Goal: Task Accomplishment & Management: Complete application form

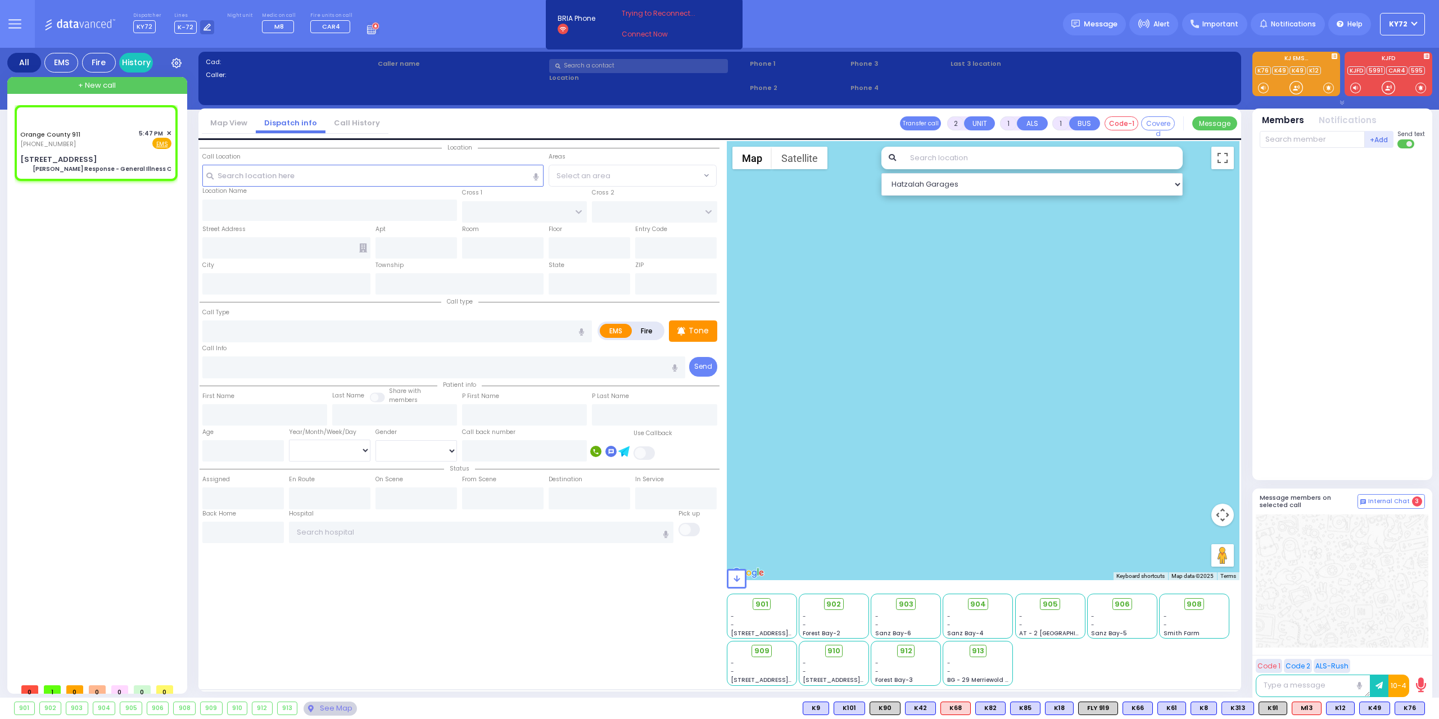
type input "6"
select select
type input "[PERSON_NAME] Response - General Illness C"
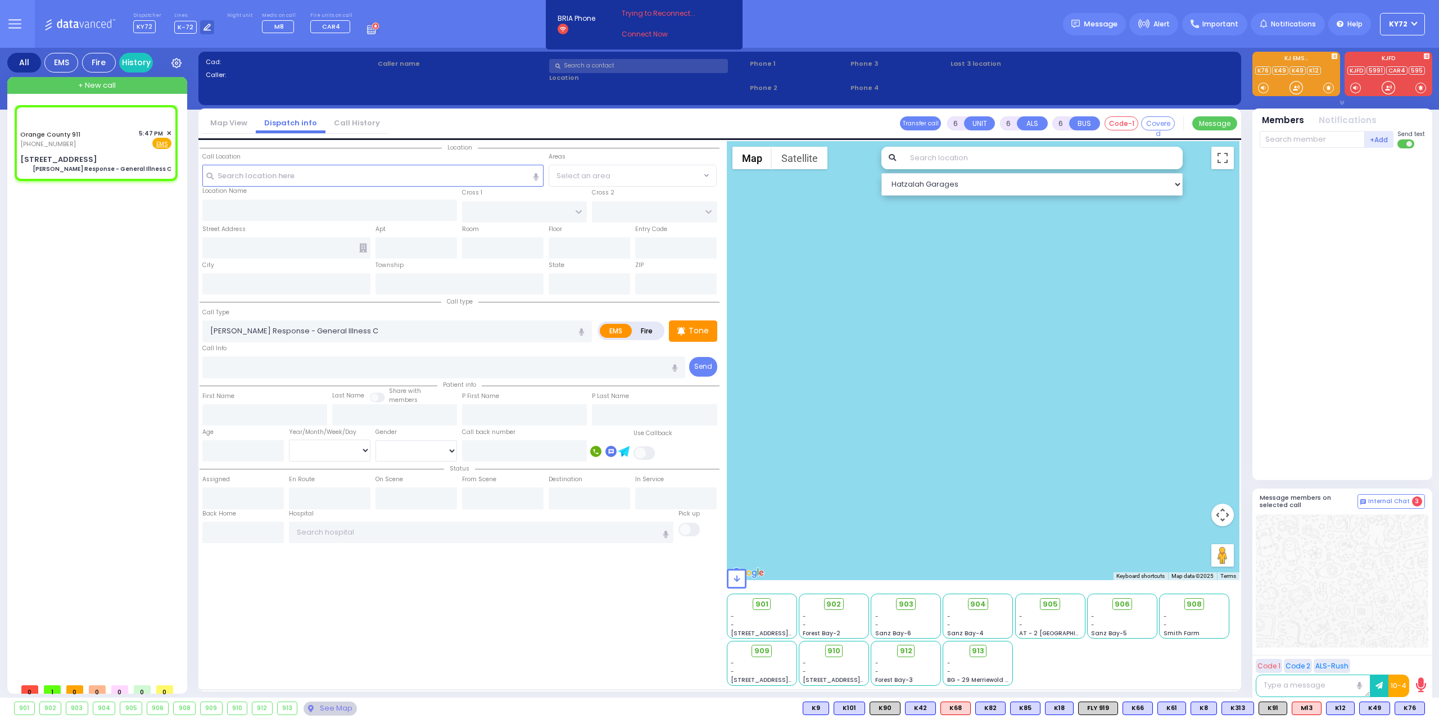
radio input "true"
type input "Nature: : Charlie Response - General Illness C Address: : [STREET_ADDRESS][GEOG…"
select select
select select "Hatzalah Garages"
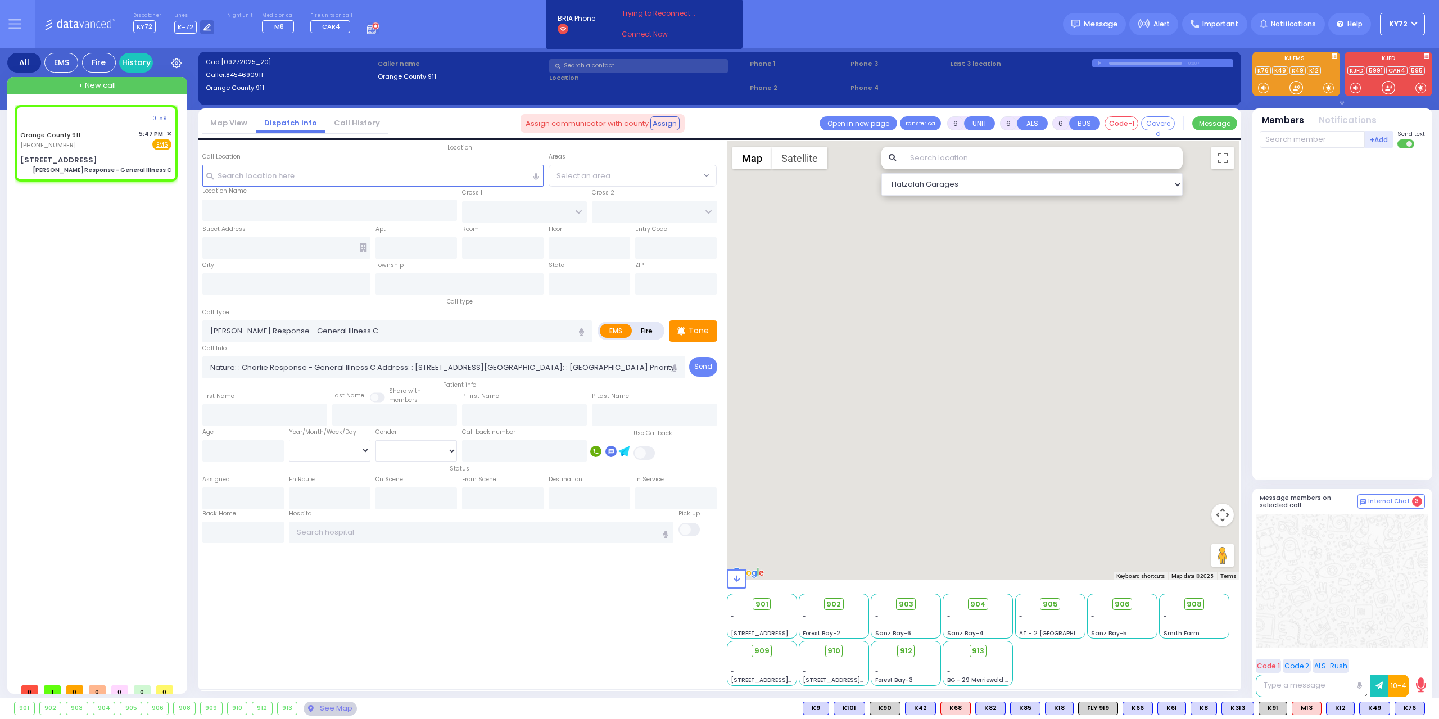
type input "[STREET_ADDRESS]"
type input "Monroe"
type input "[US_STATE]"
type input "10917"
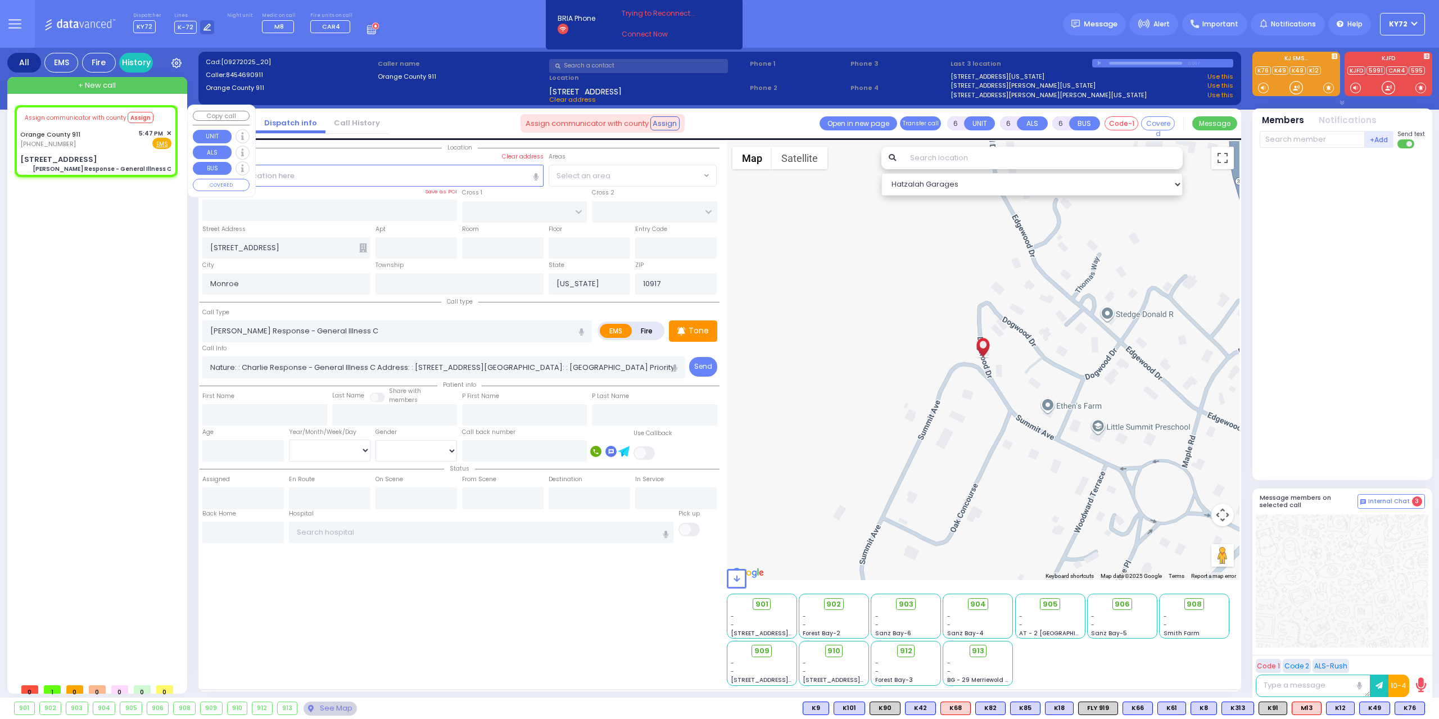
click at [102, 92] on div "+ New call" at bounding box center [97, 85] width 180 height 17
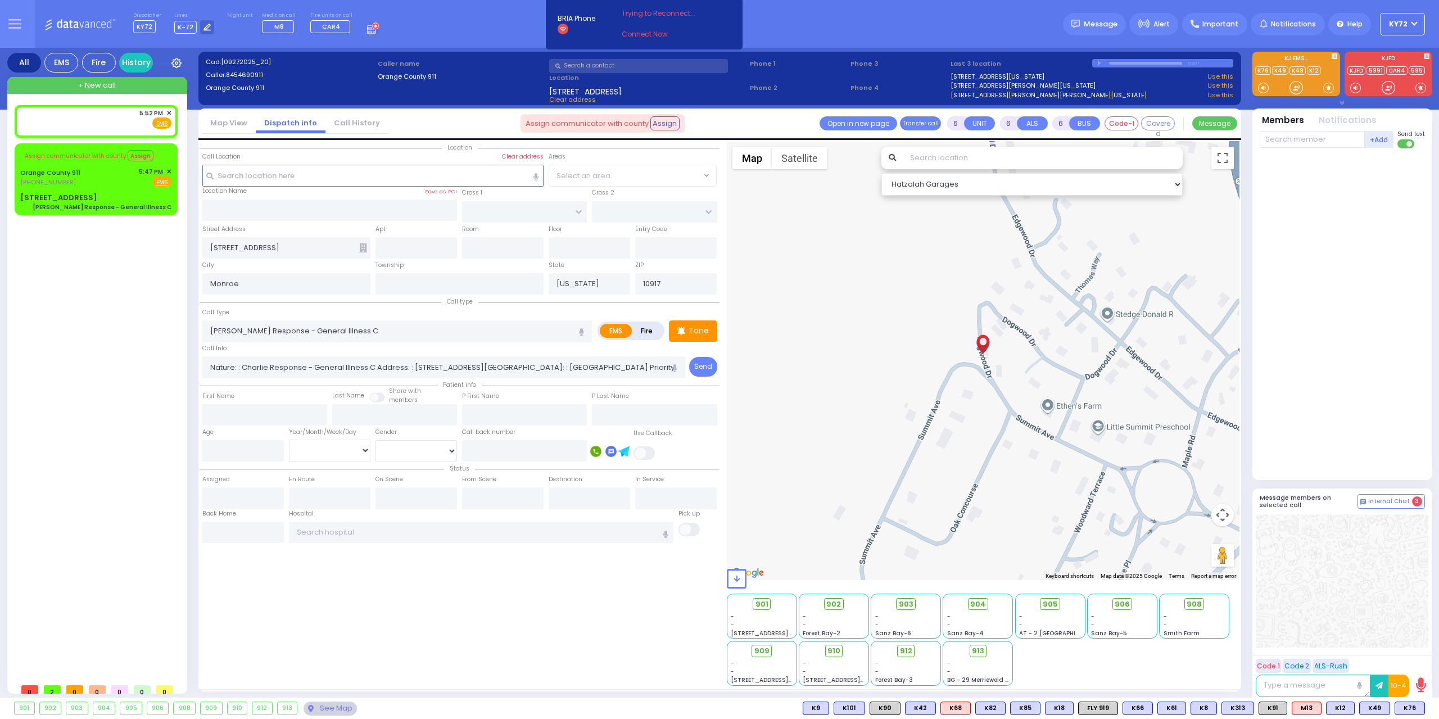
type input "2"
type input "1"
select select
radio input "true"
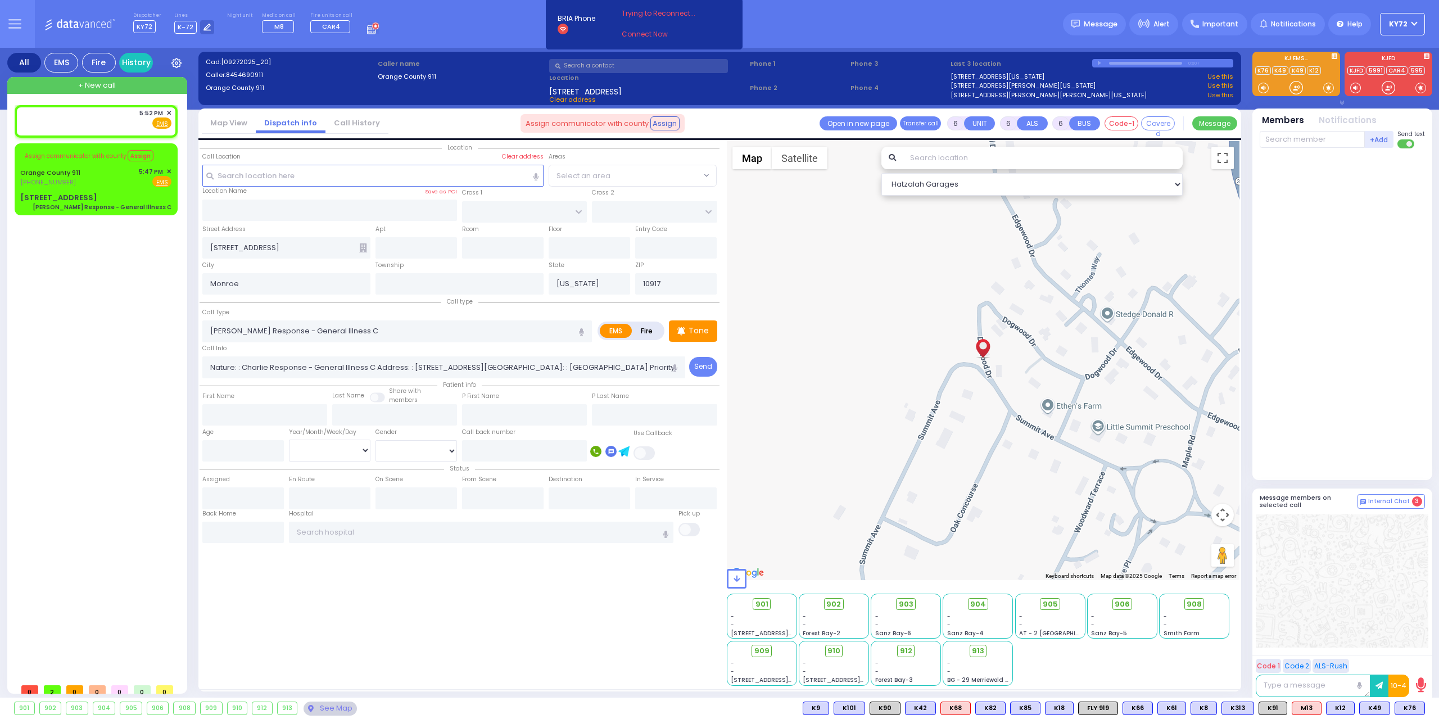
select select
type input "17:52"
select select "Hatzalah Garages"
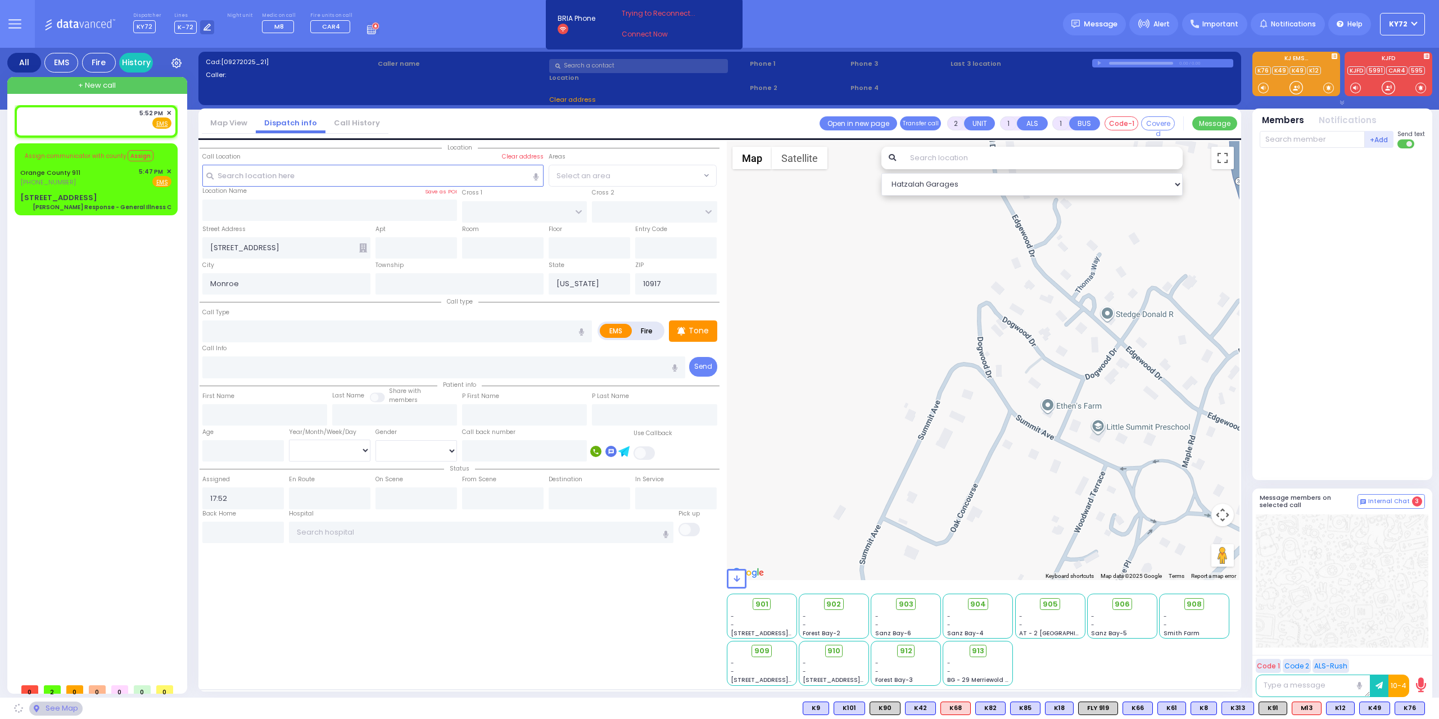
select select
radio input "true"
select select
select select "Hatzalah Garages"
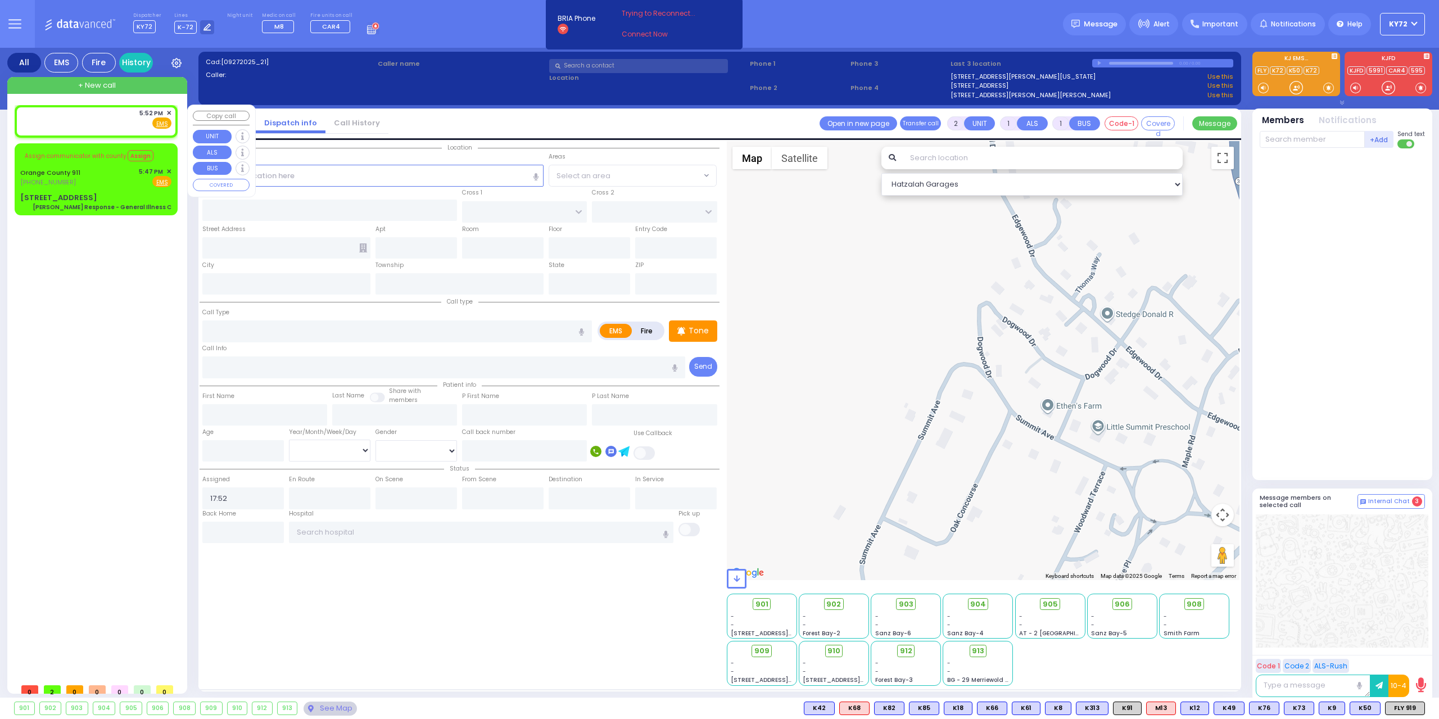
click at [77, 131] on div "5:52 PM ✕ Fire EMS" at bounding box center [96, 121] width 158 height 29
select select
radio input "true"
select select
select select "Hatzalah Garages"
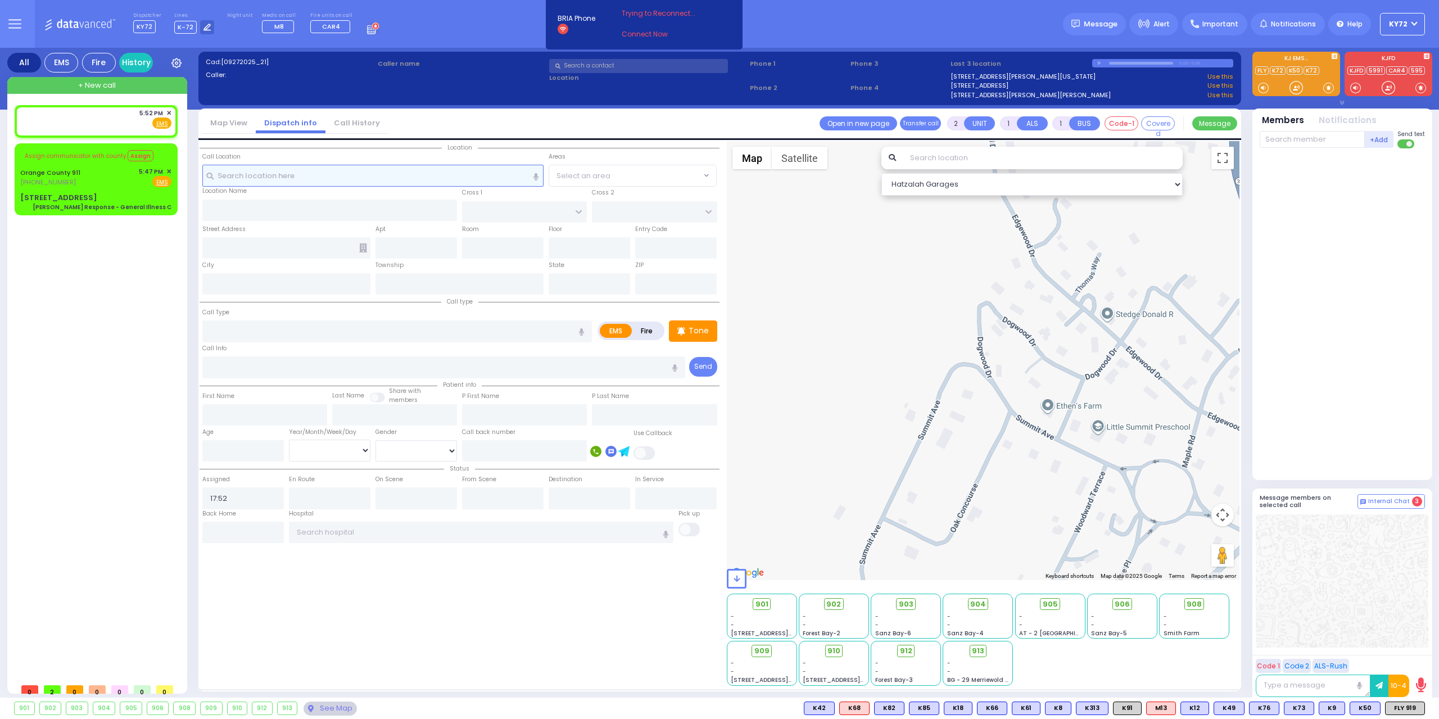
click at [319, 183] on input "text" at bounding box center [373, 175] width 342 height 21
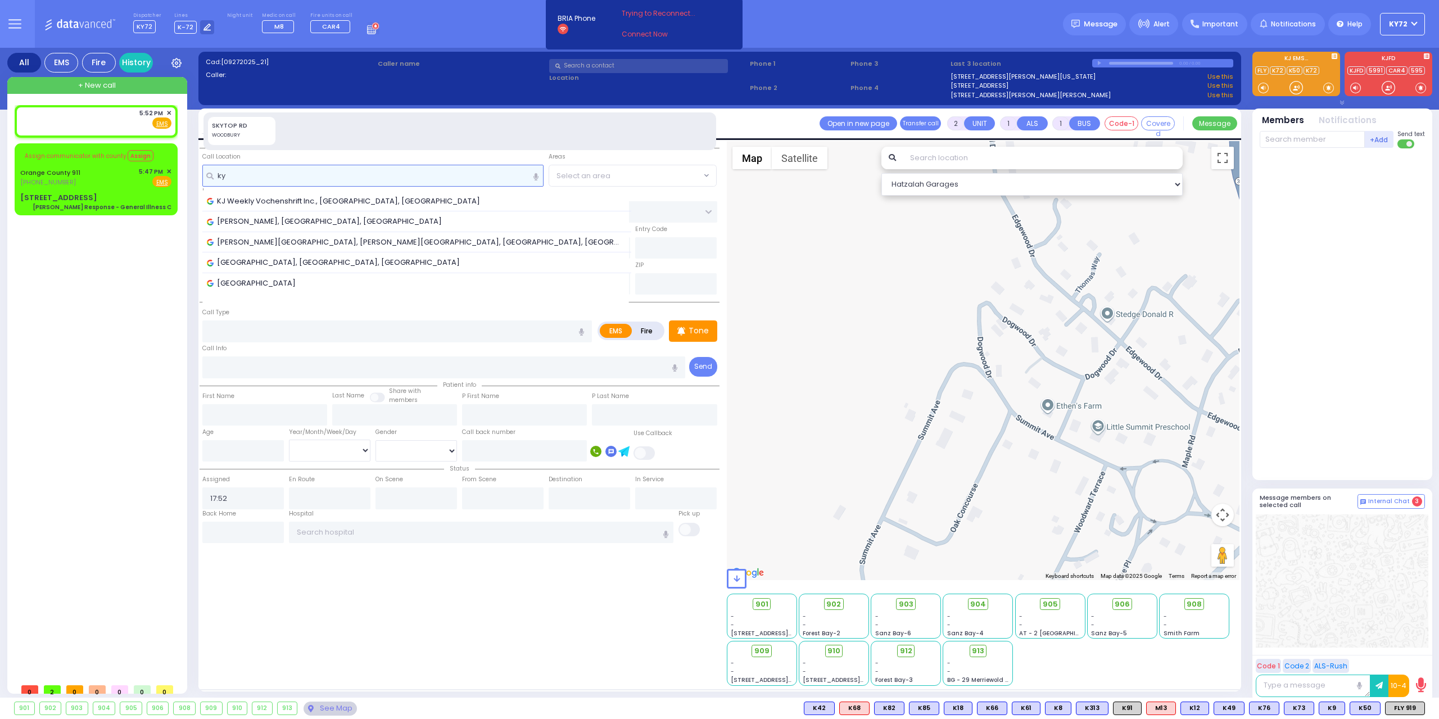
type input "k"
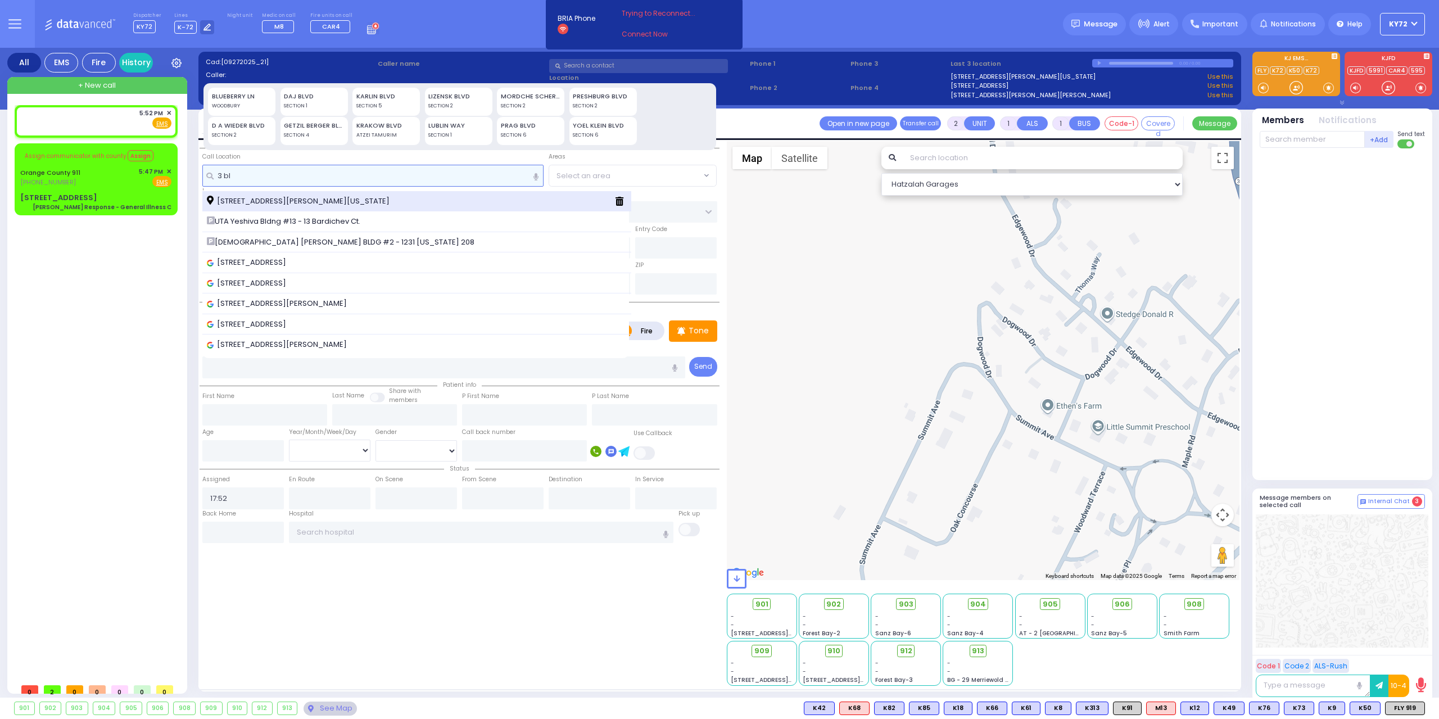
type input "3 bl"
click at [351, 203] on span "[STREET_ADDRESS][PERSON_NAME][US_STATE]" at bounding box center [300, 201] width 187 height 11
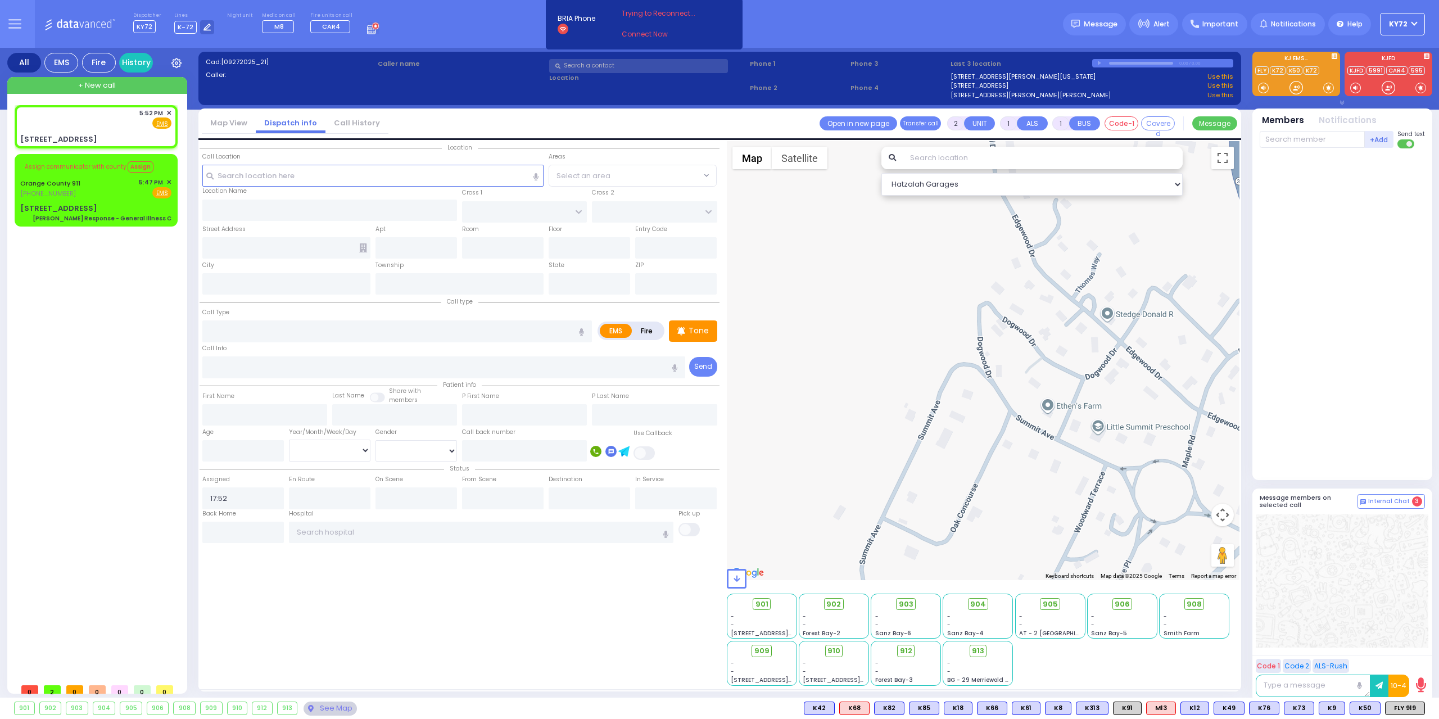
select select
radio input "true"
select select
select select "Hatzalah Garages"
type input "[GEOGRAPHIC_DATA]"
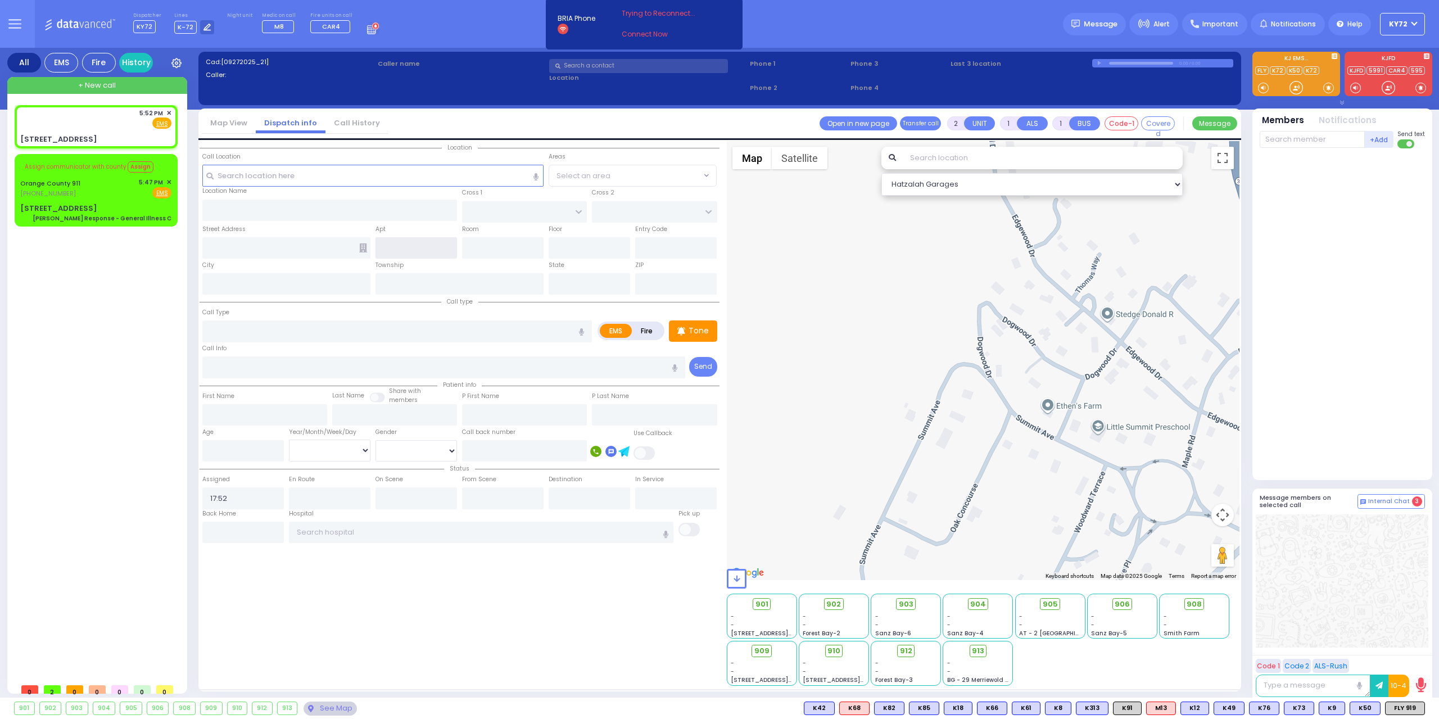
type input "[STREET_ADDRESS]"
type input "Woodbury"
type input "[US_STATE]"
type input "10930"
select select "SECTION 4"
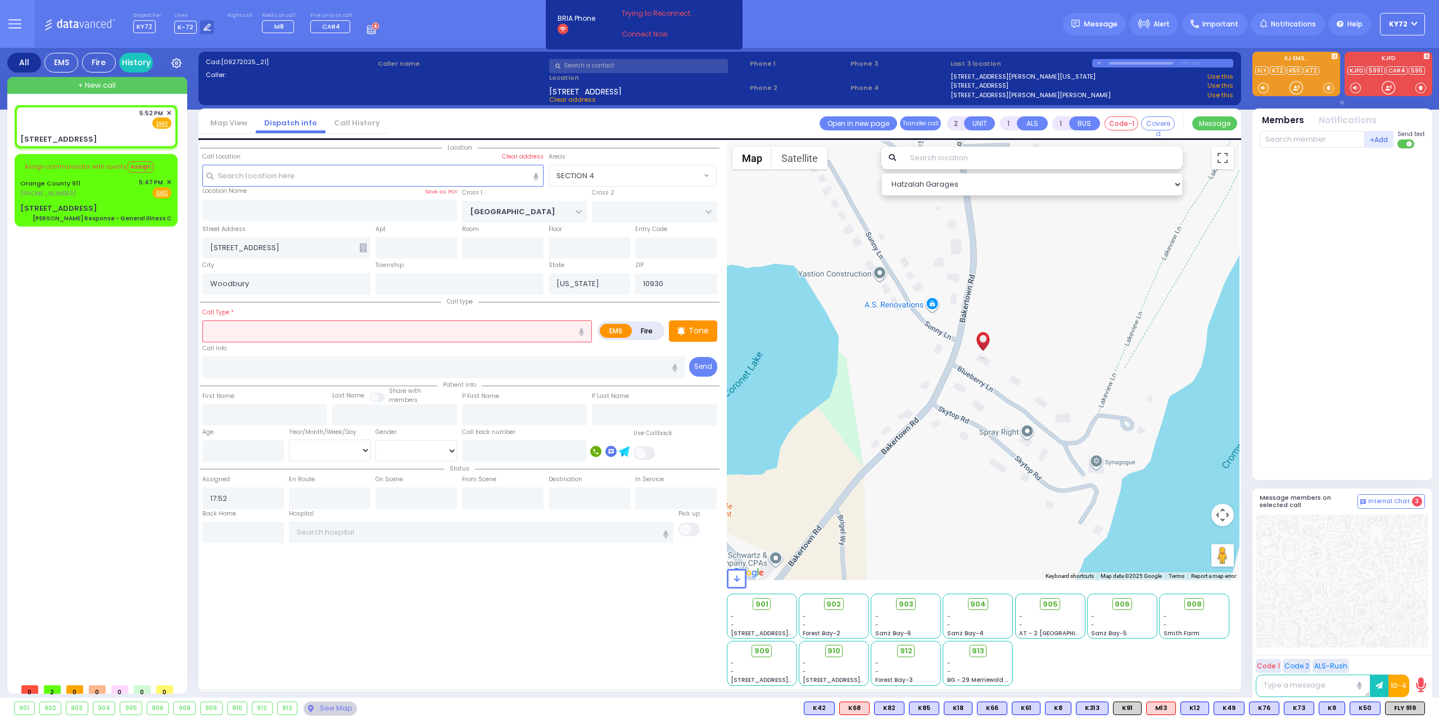
click at [332, 332] on input "text" at bounding box center [396, 330] width 389 height 21
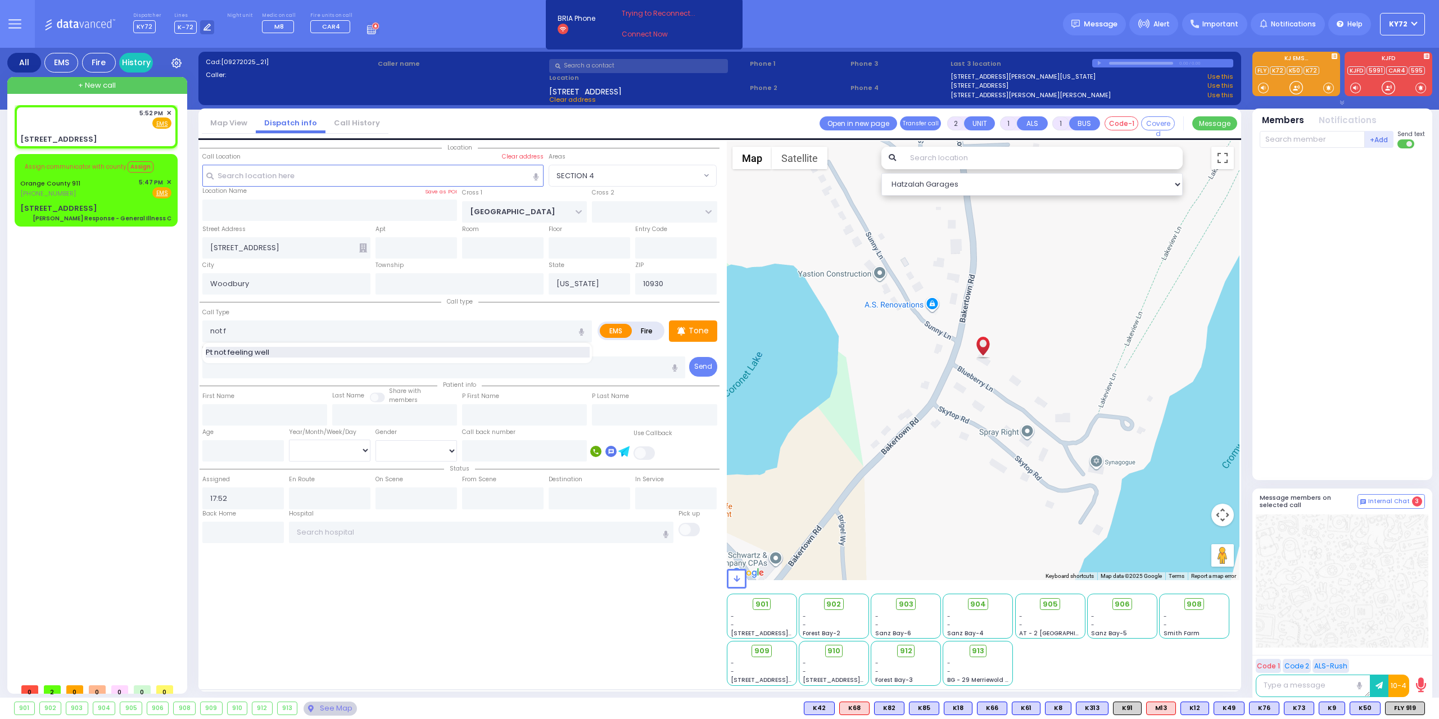
click at [338, 351] on div "Pt not feeling well" at bounding box center [398, 352] width 384 height 11
type input "Pt not feeling well"
type input "1"
type input "0"
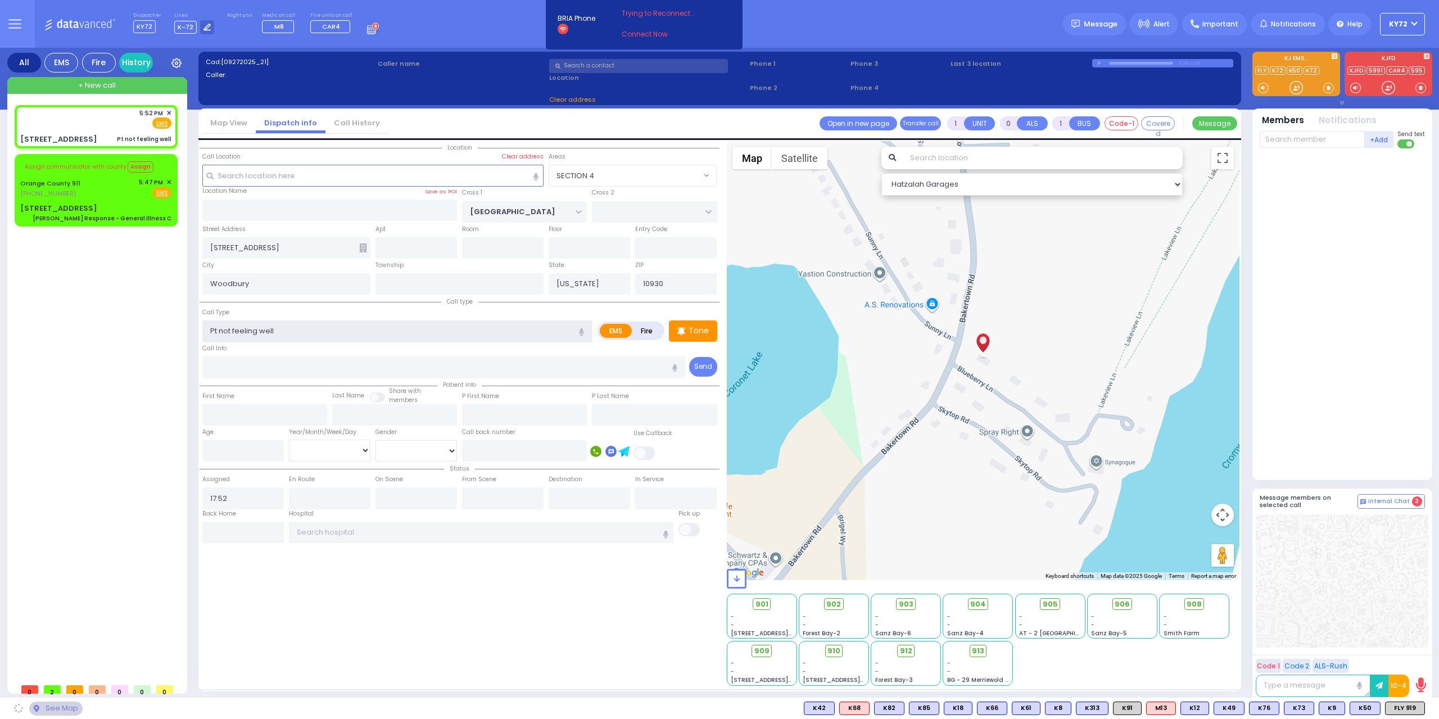
select select
radio input "true"
select select
select select "Hatzalah Garages"
click at [1306, 143] on input "text" at bounding box center [1311, 139] width 105 height 17
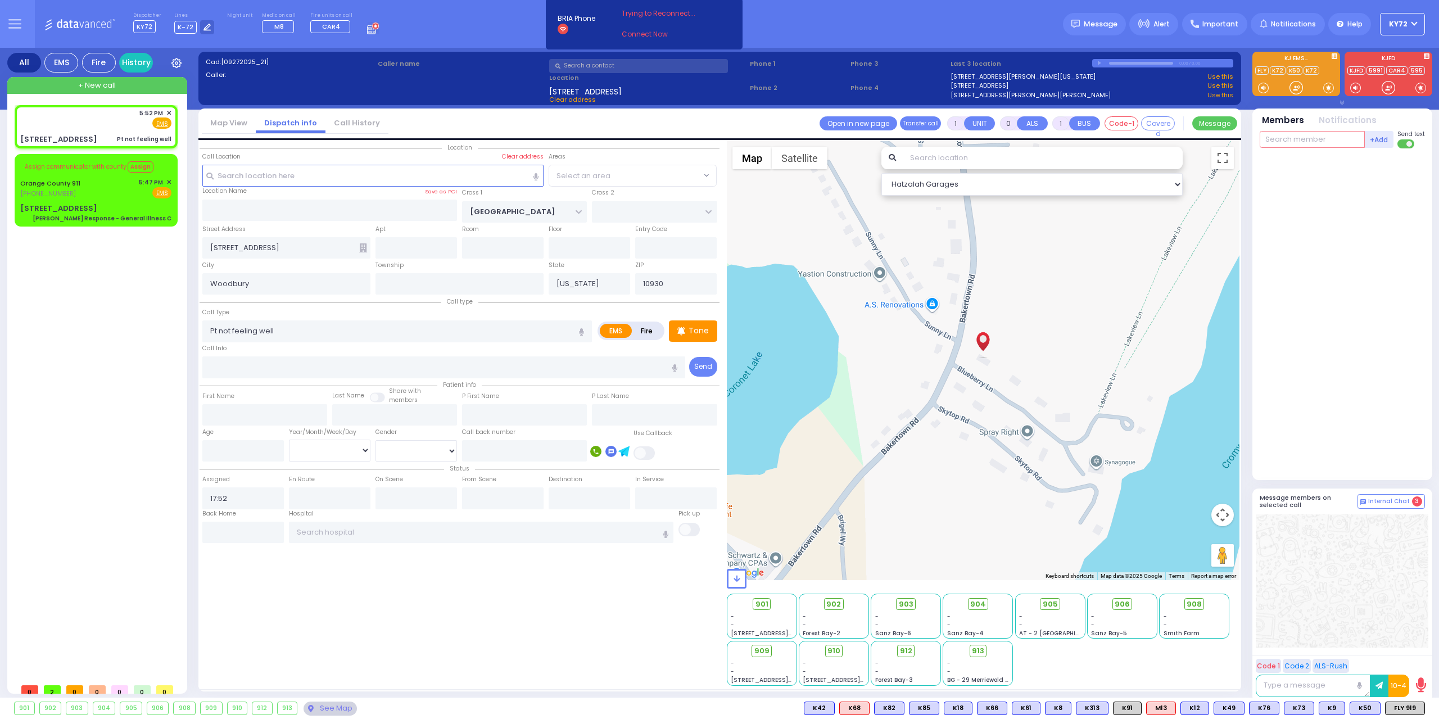
select select "SECTION 4"
select select
radio input "true"
select select
select select "Hatzalah Garages"
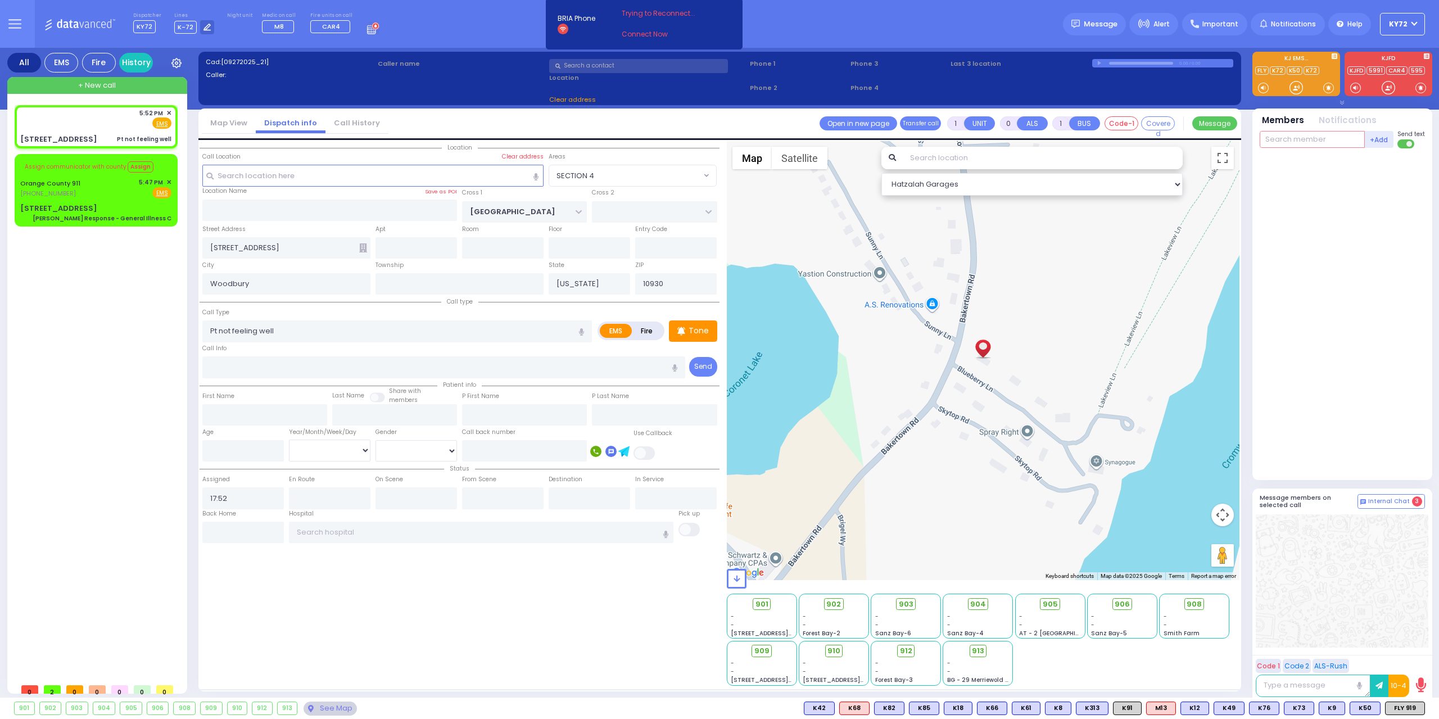
select select "SECTION 4"
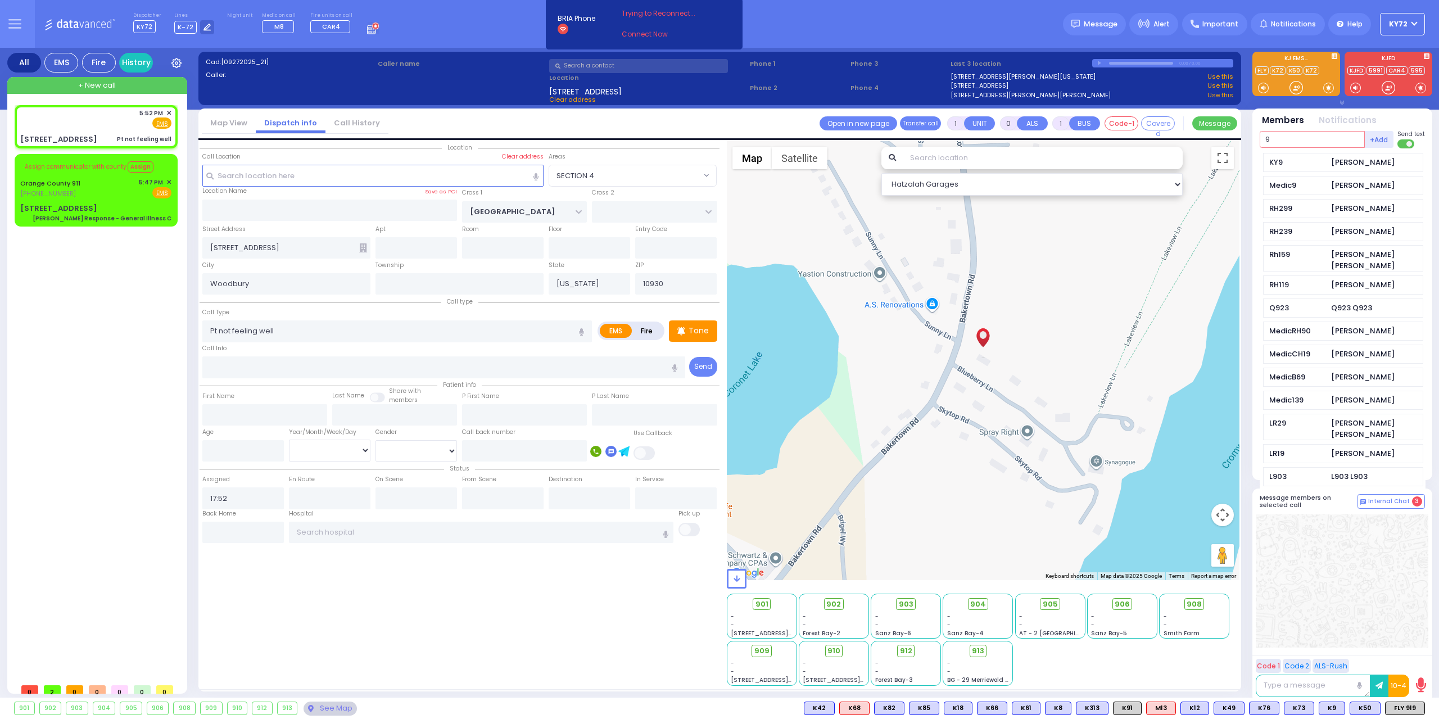
type input "9"
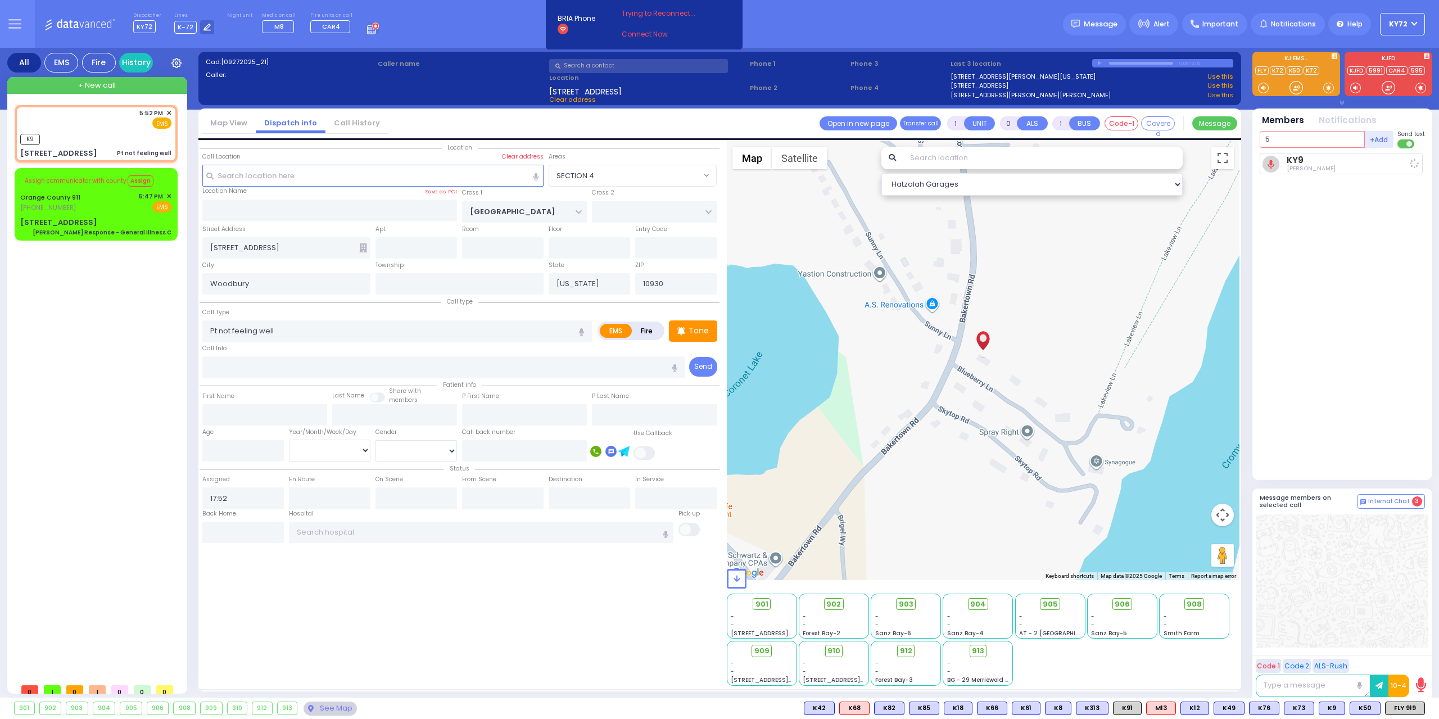
type input "50"
select select
radio input "true"
select select
type input "17:53"
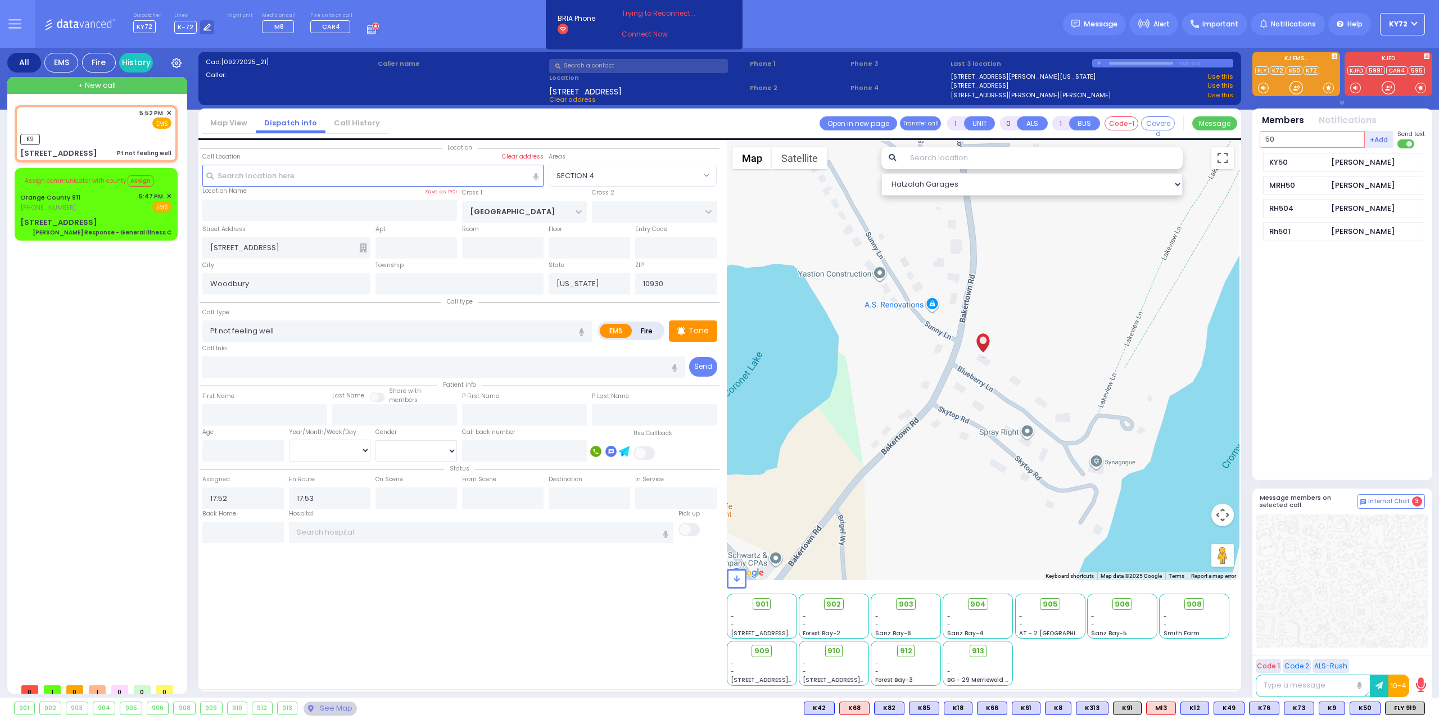
select select "Hatzalah Garages"
type input "50"
select select "SECTION 4"
type input "90"
select select
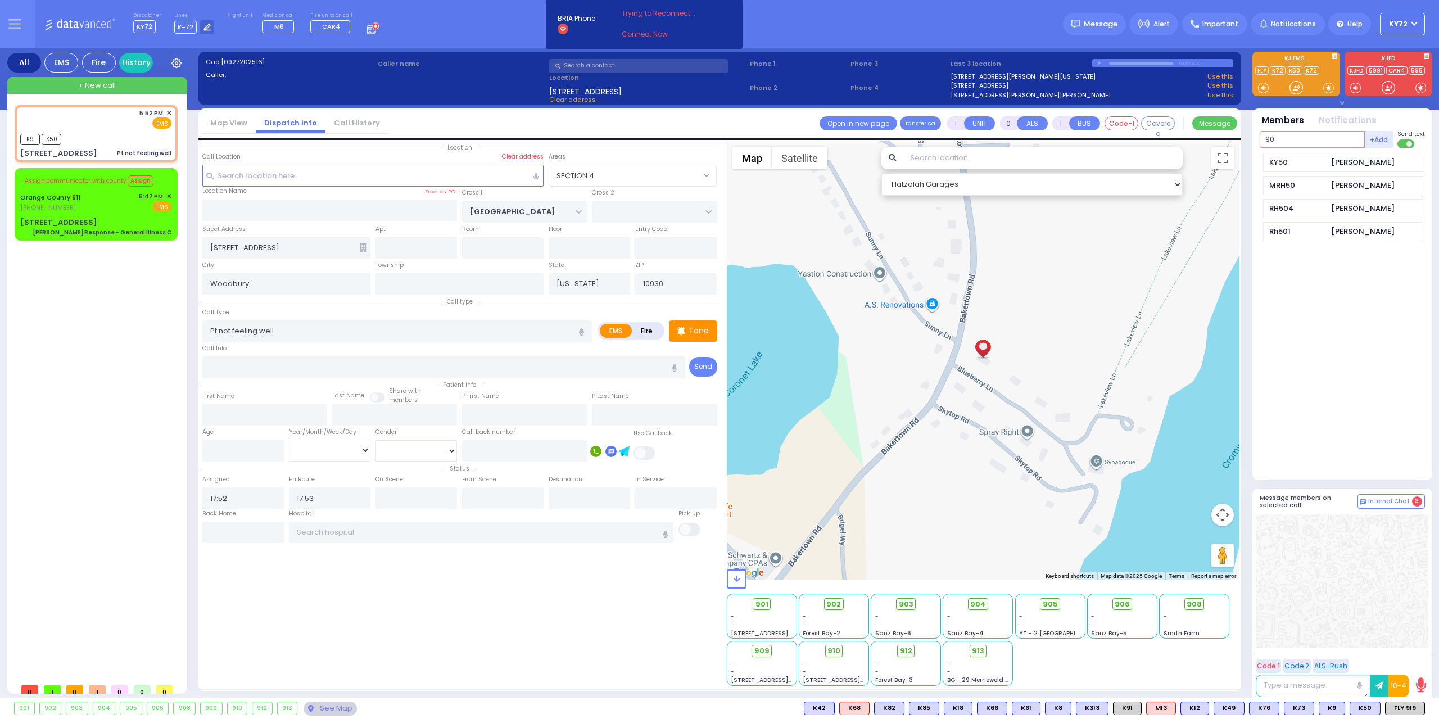
radio input "true"
select select
select select "Hatzalah Garages"
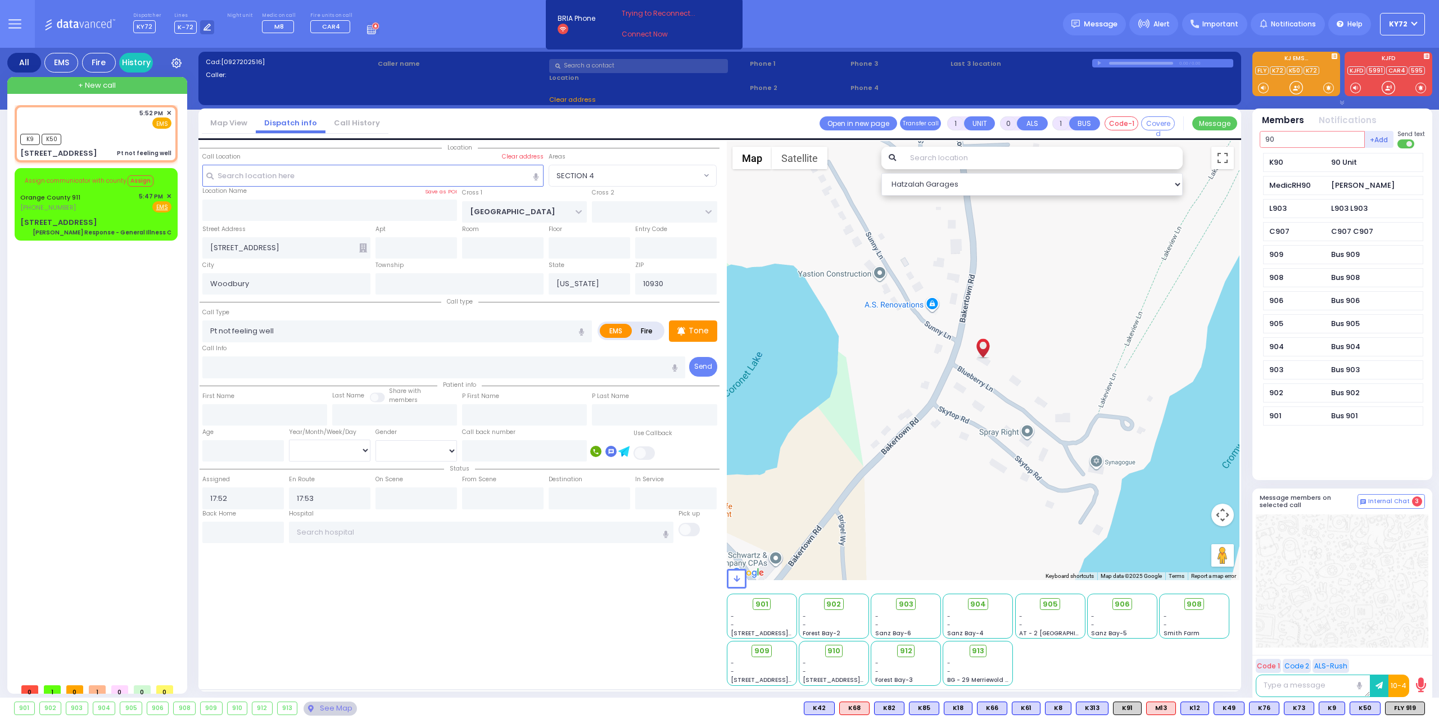
select select "SECTION 4"
type input "90"
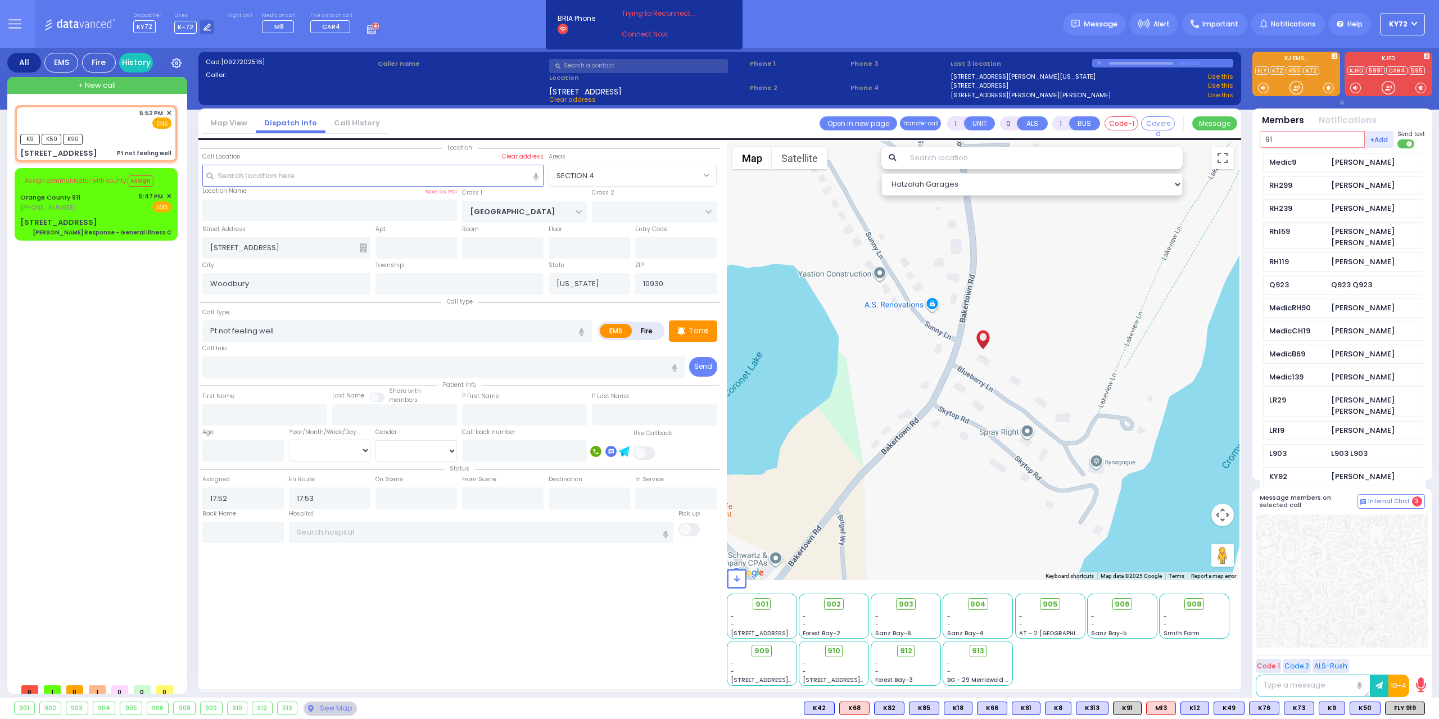
type input "910"
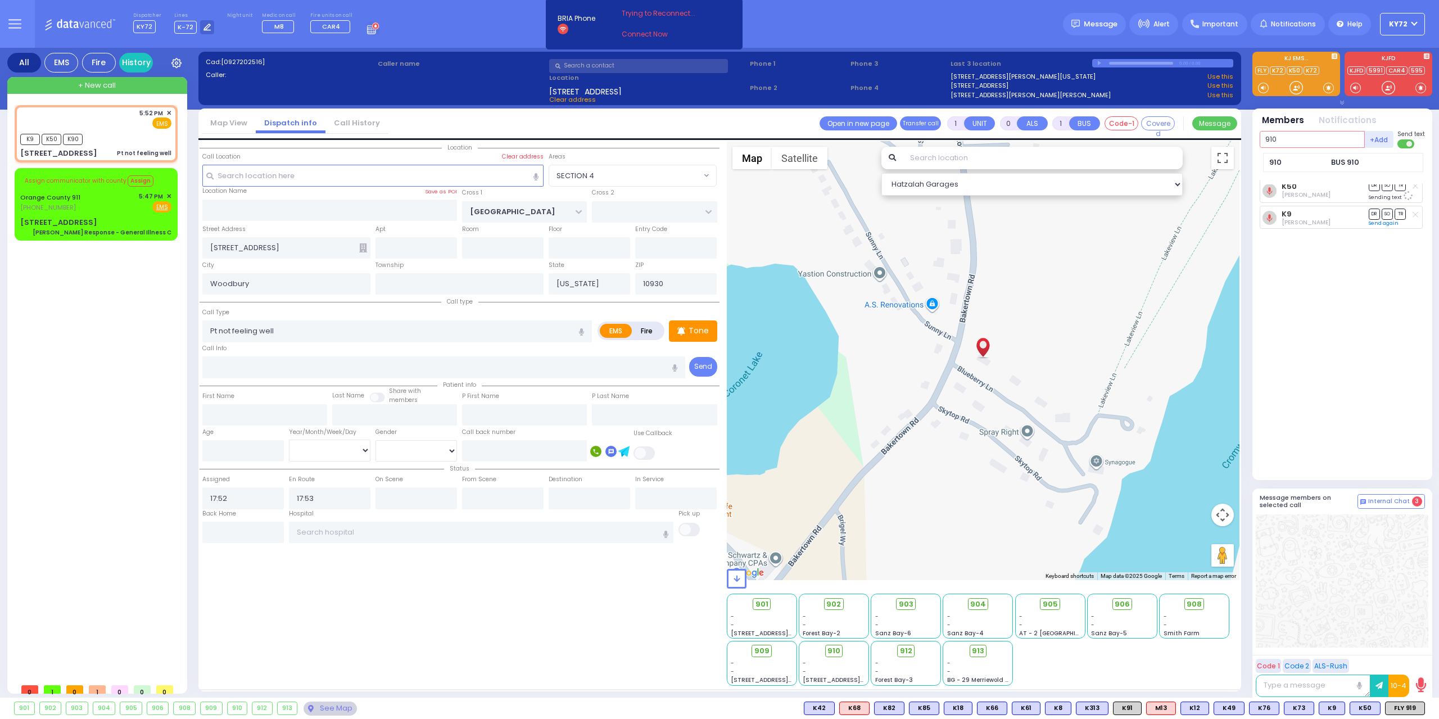
select select
radio input "true"
select select
type input "910"
select select "Hatzalah Garages"
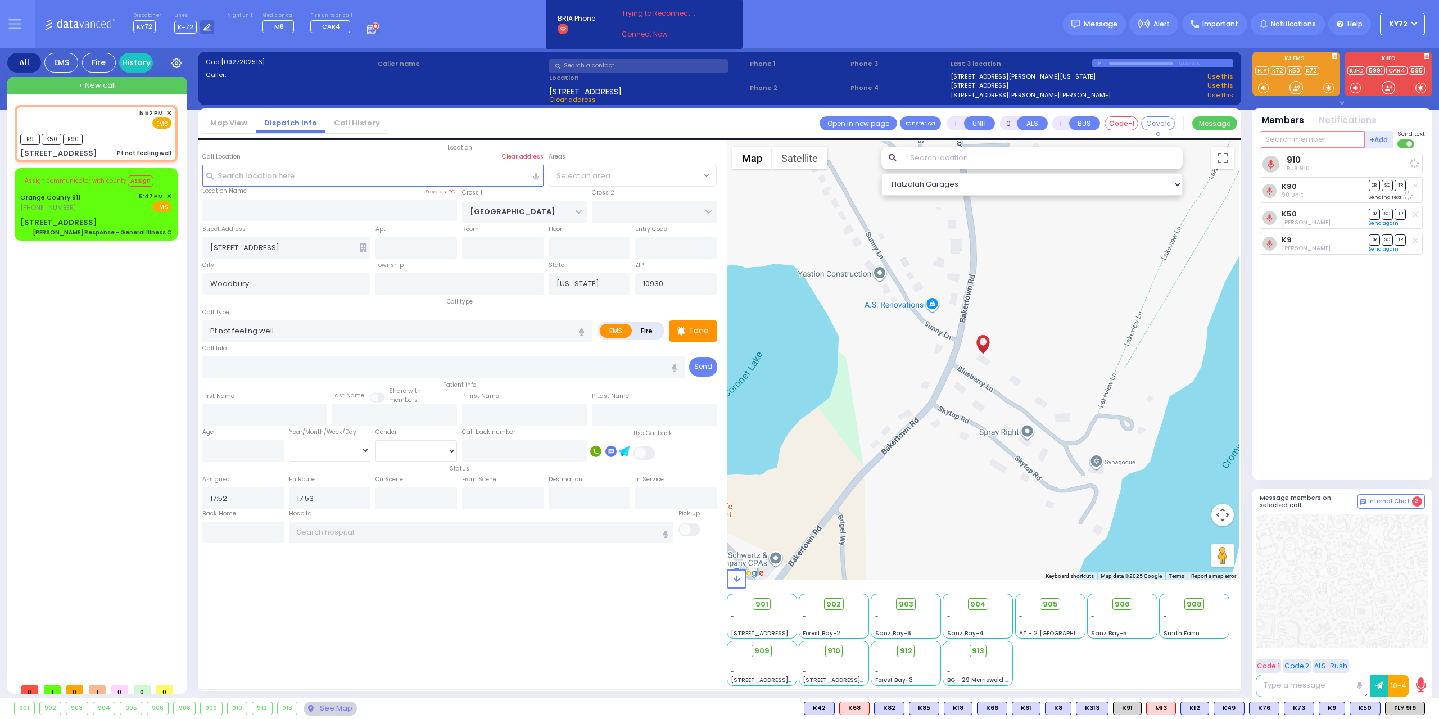
select select "SECTION 4"
select select
radio input "true"
select select
select select "Hatzalah Garages"
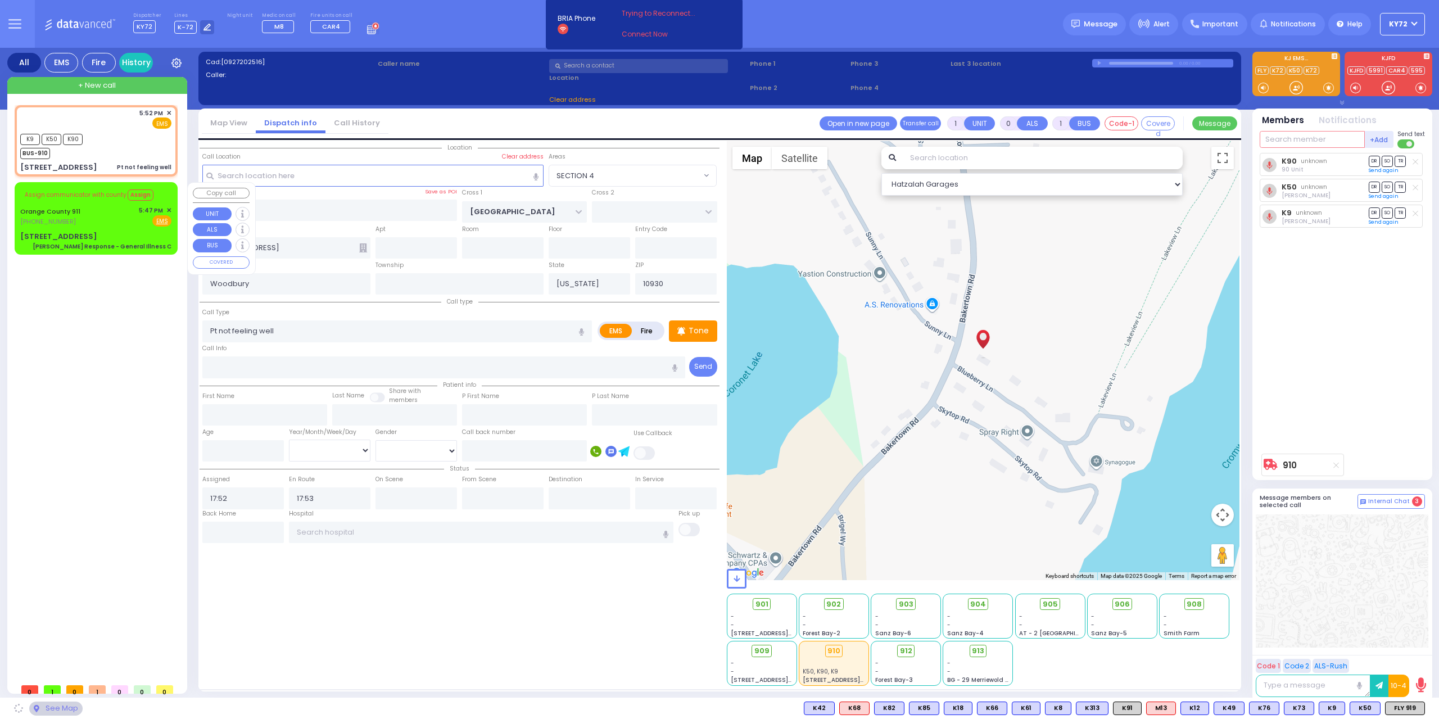
select select "SECTION 4"
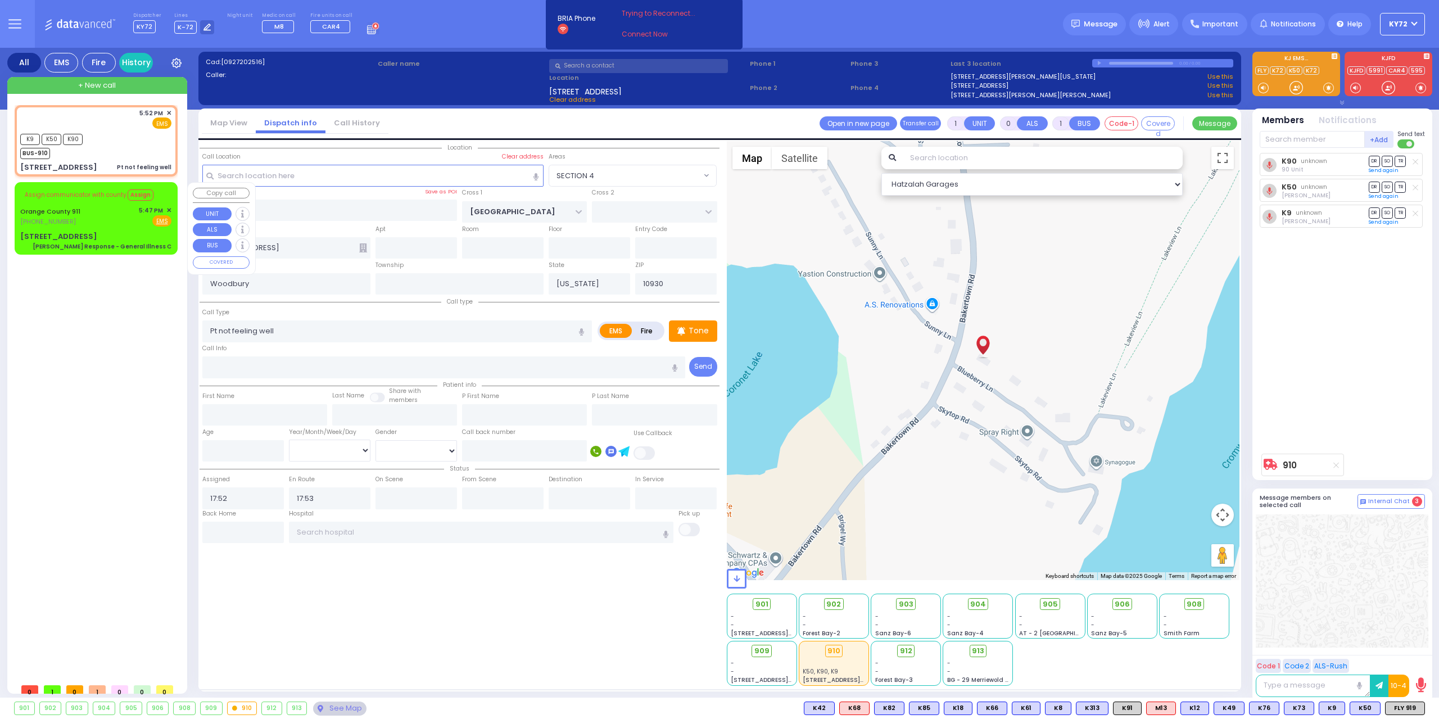
click at [168, 209] on span "✕" at bounding box center [168, 211] width 5 height 10
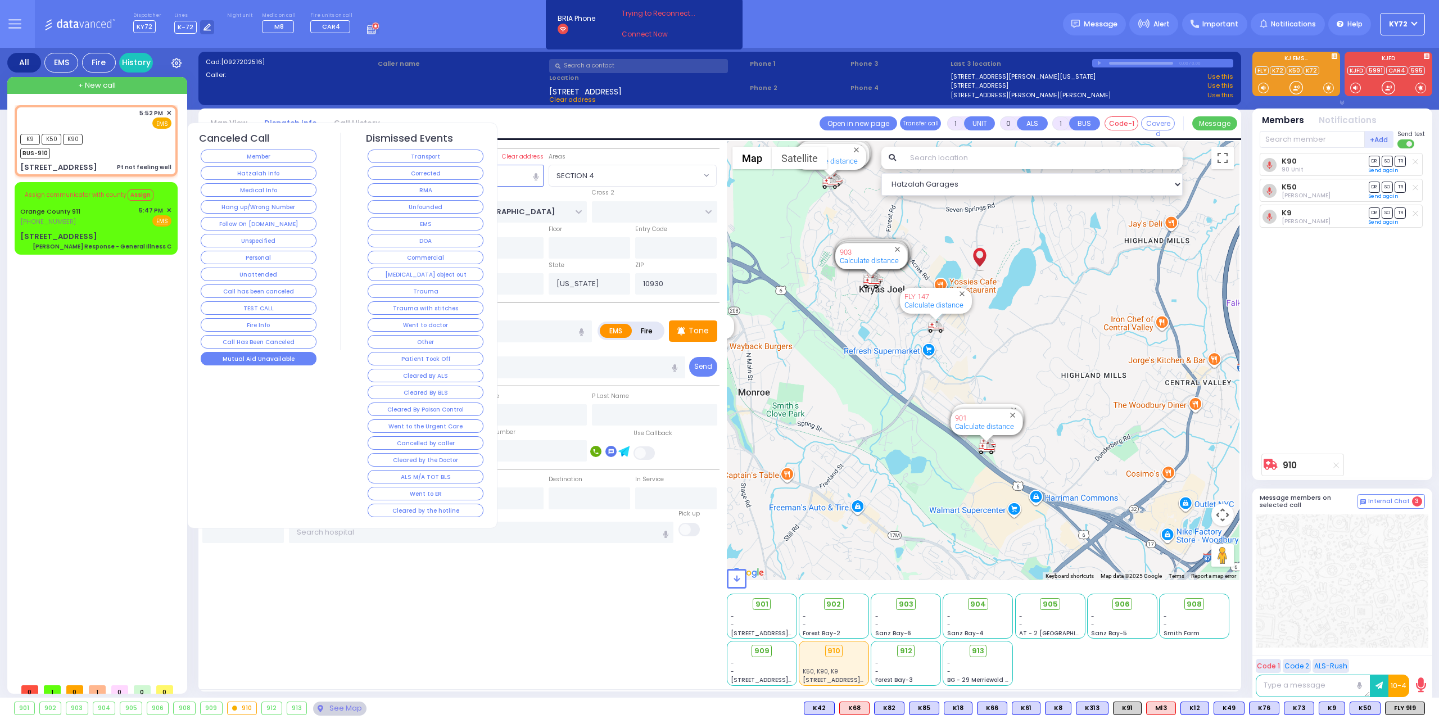
click at [286, 354] on button "Mutual Aid Unavailable" at bounding box center [259, 358] width 116 height 13
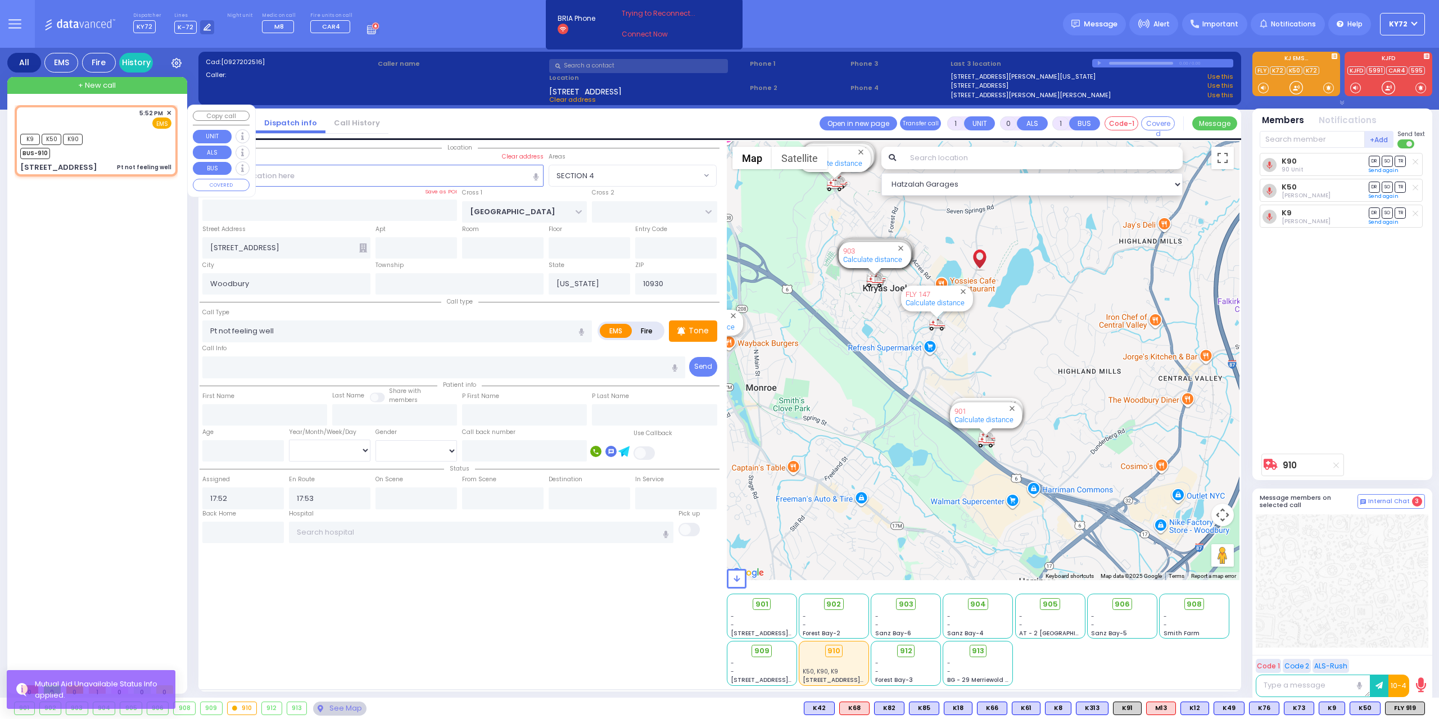
click at [121, 153] on div "K9 K50 K90 BUS-910" at bounding box center [95, 145] width 151 height 28
select select
radio input "true"
select select
select select "Hatzalah Garages"
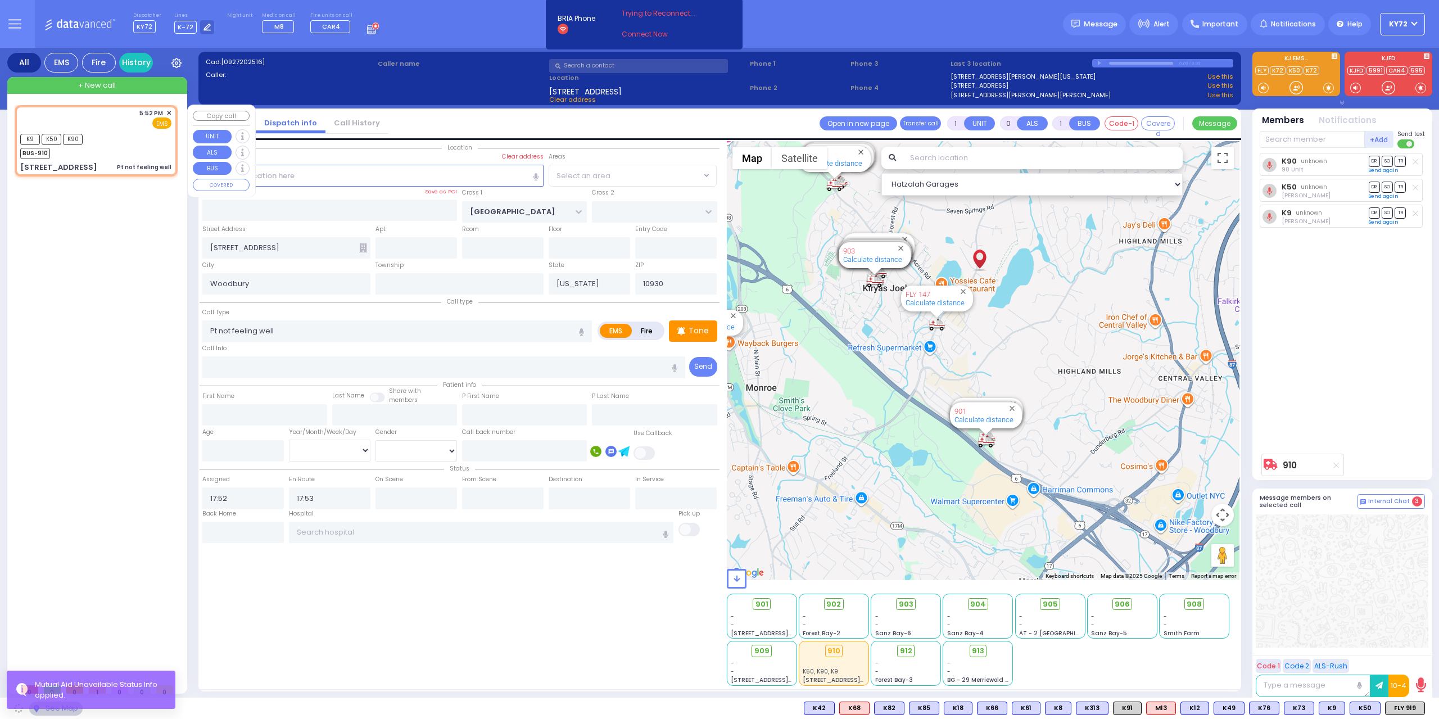
select select "SECTION 4"
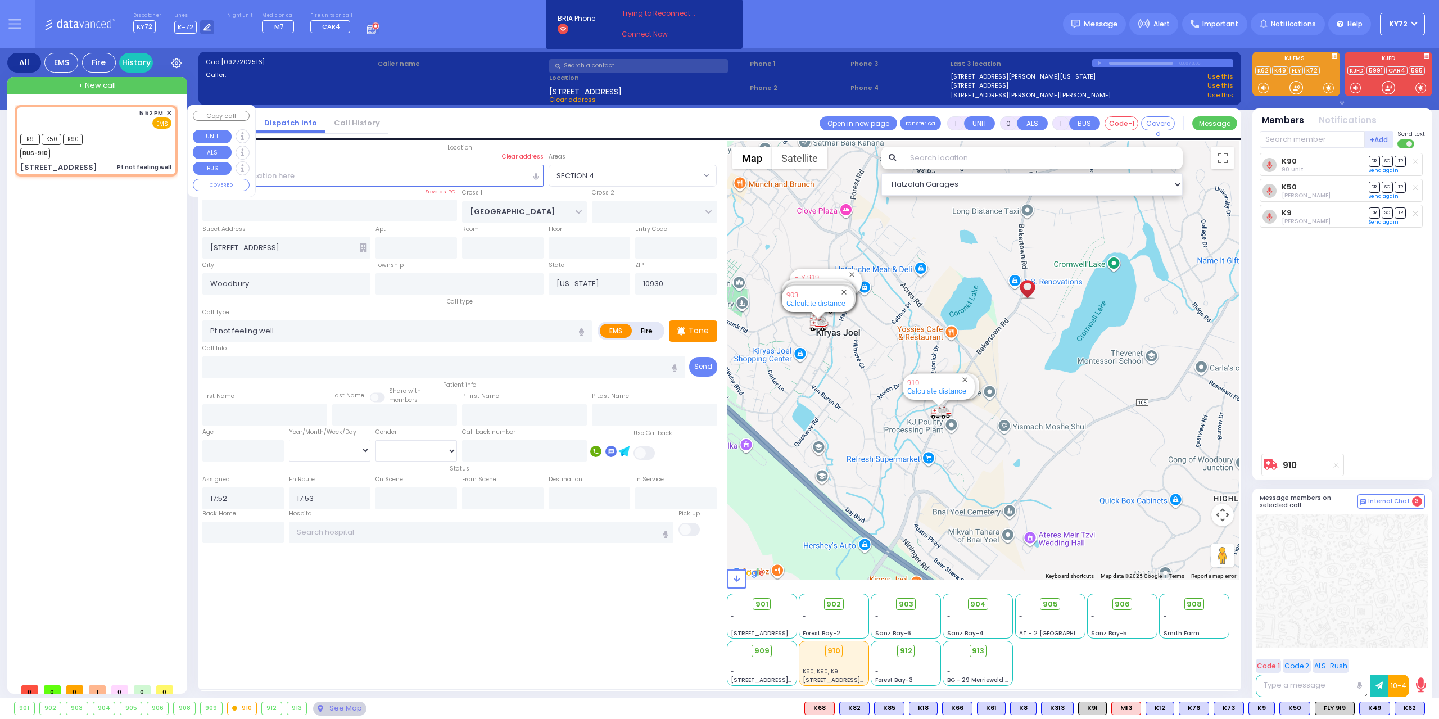
type input "6"
select select
radio input "true"
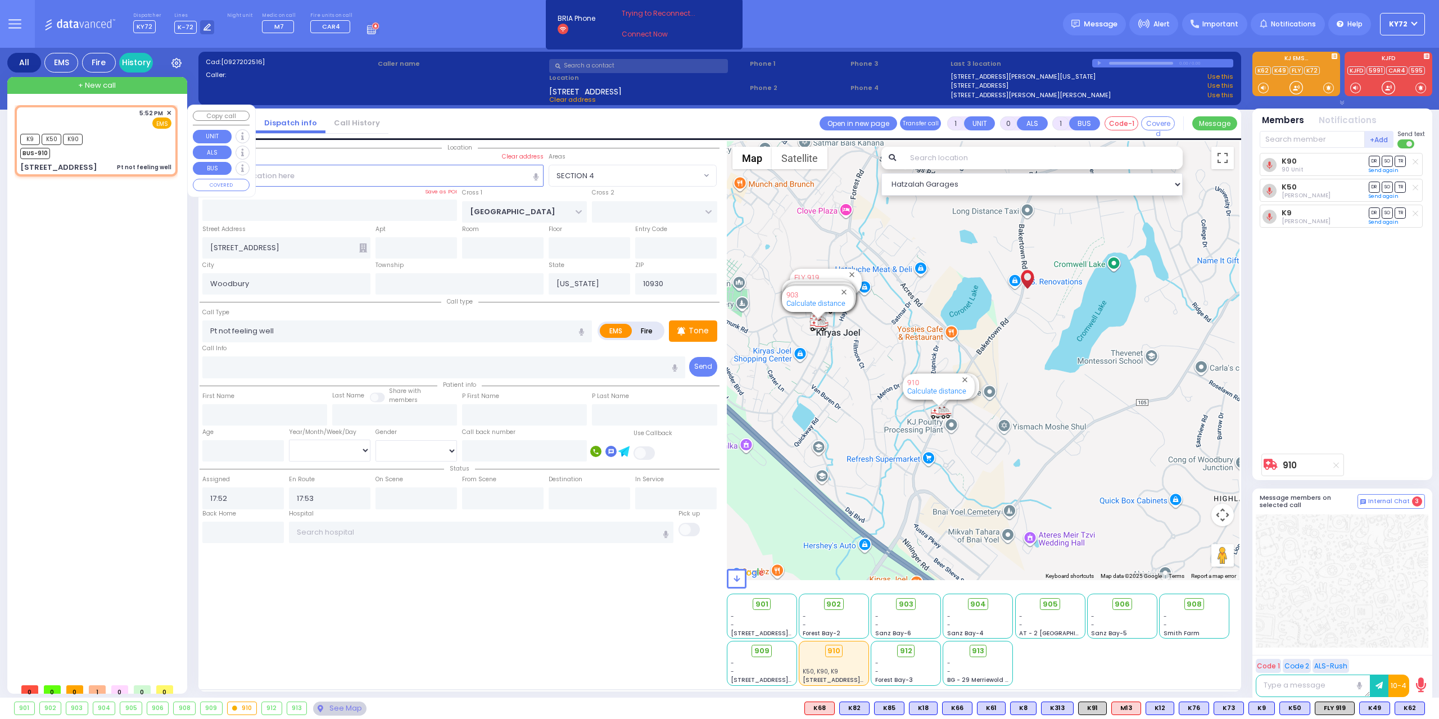
type input "Unknown"
select select "Year"
select select "Hatzalah Garages"
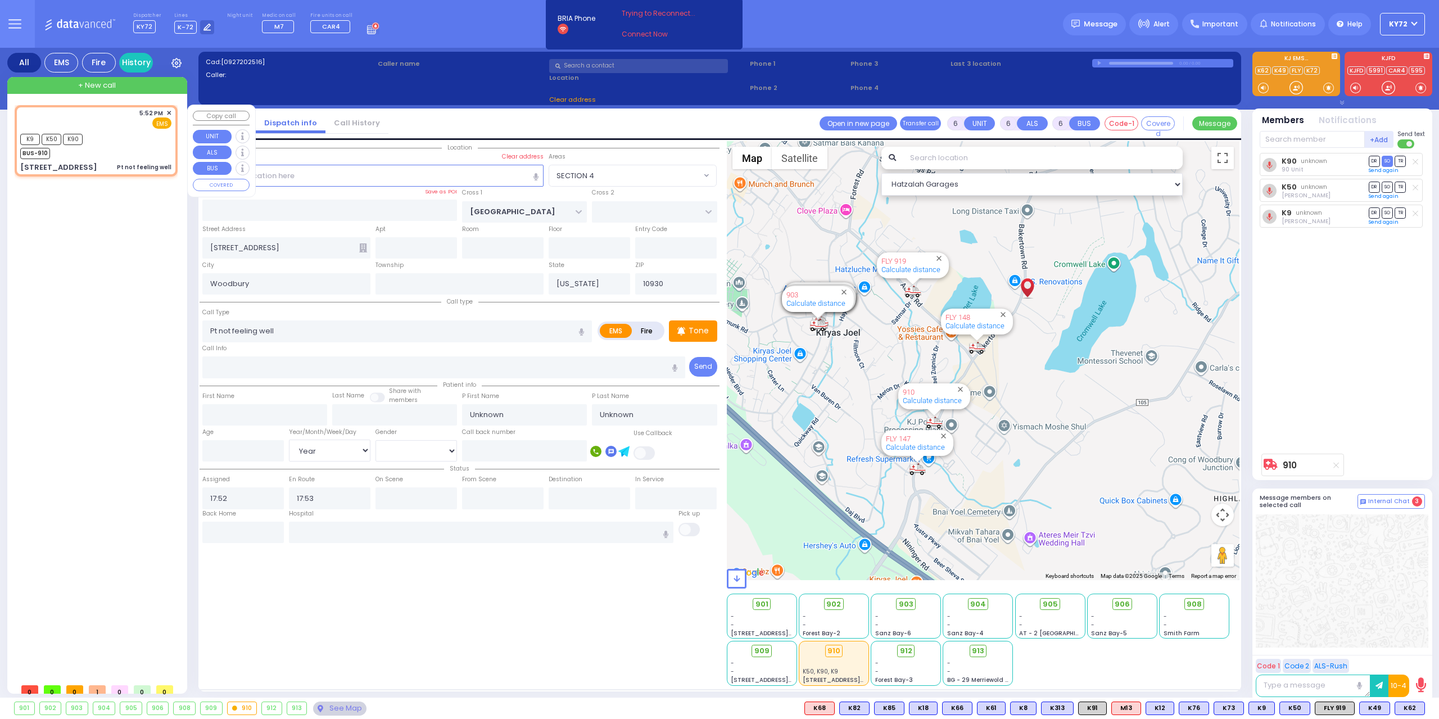
select select "SECTION 4"
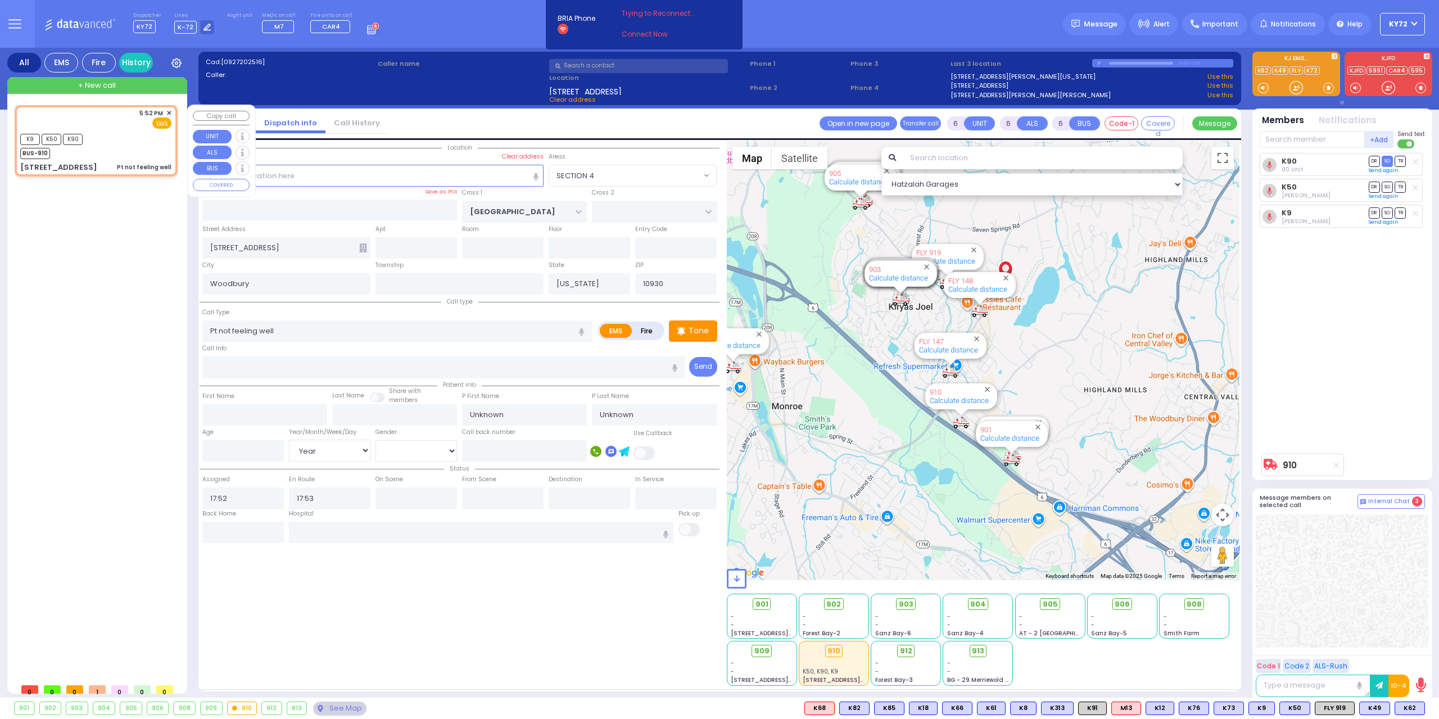
select select
radio input "true"
select select "Year"
select select "Hatzalah Garages"
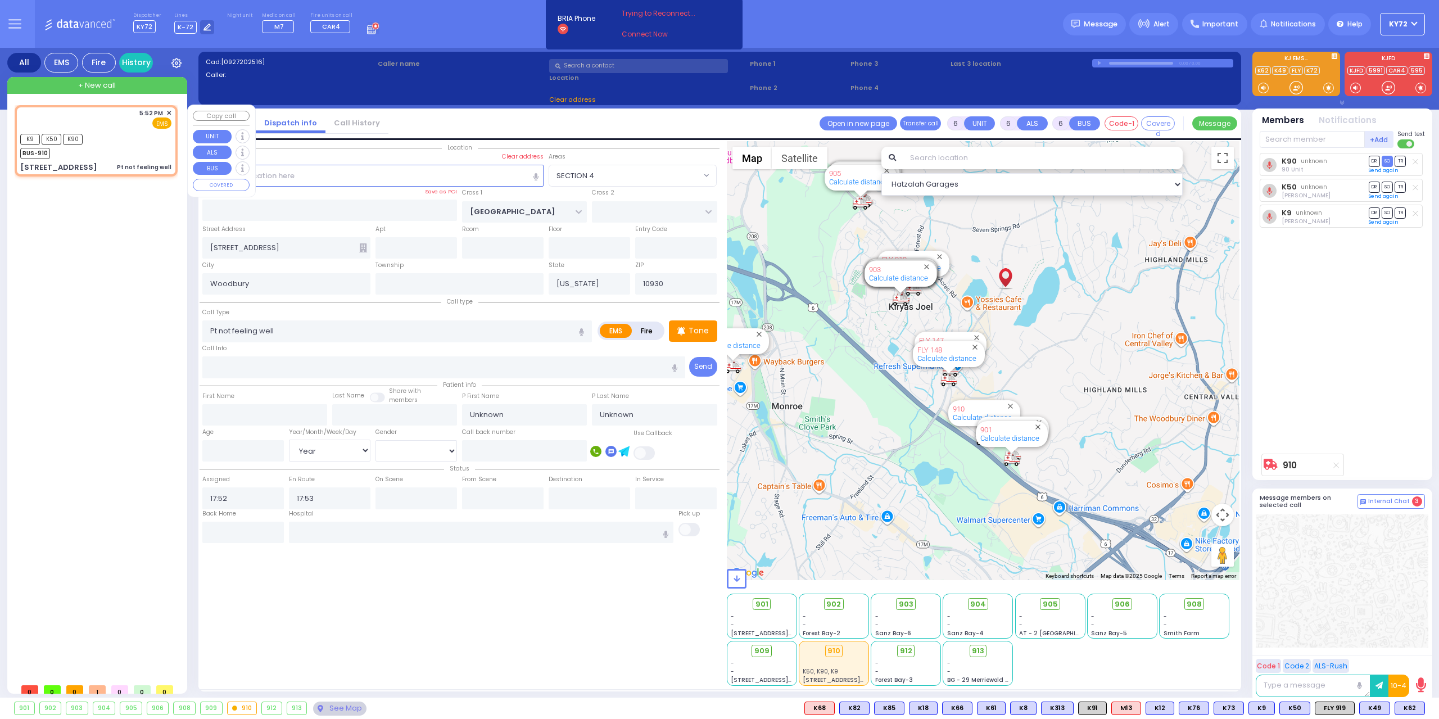
select select "SECTION 4"
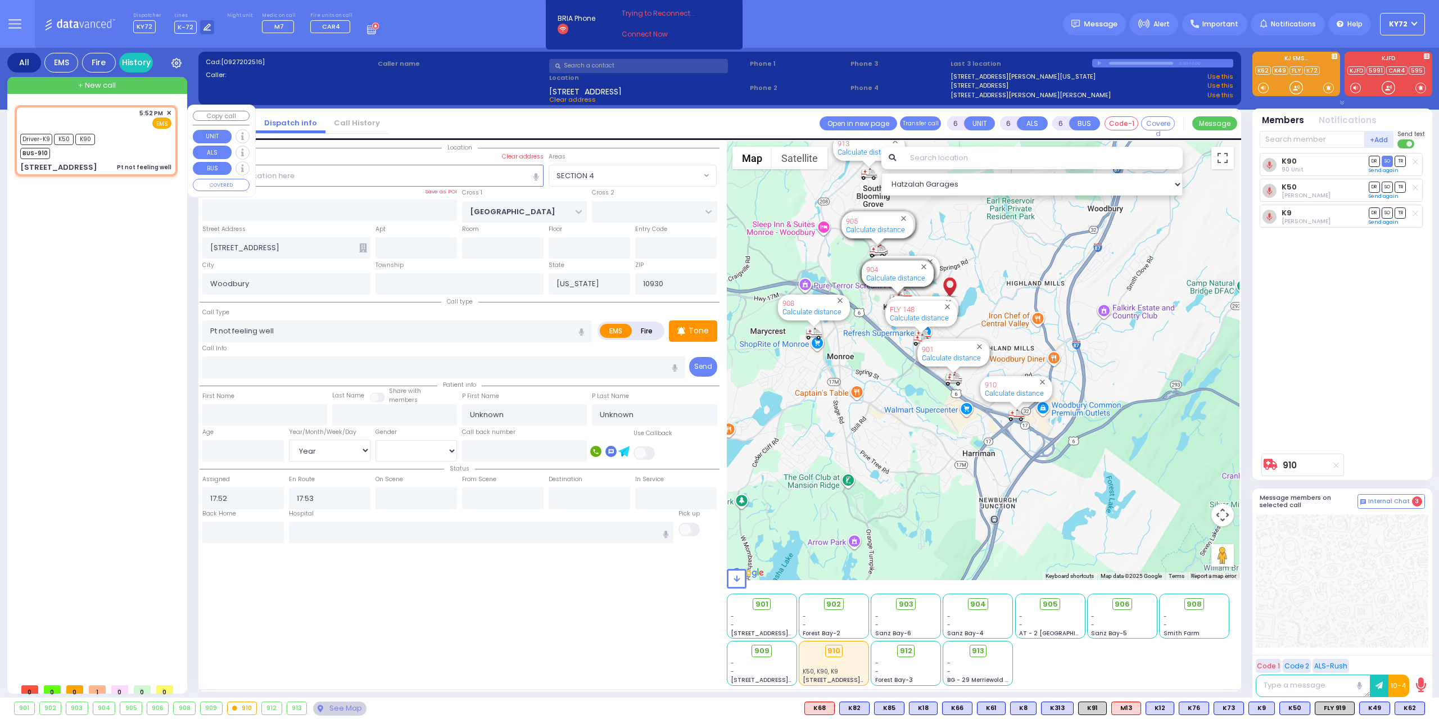
select select
radio input "true"
type input "Rochll"
type input "[PERSON_NAME]"
type input "22"
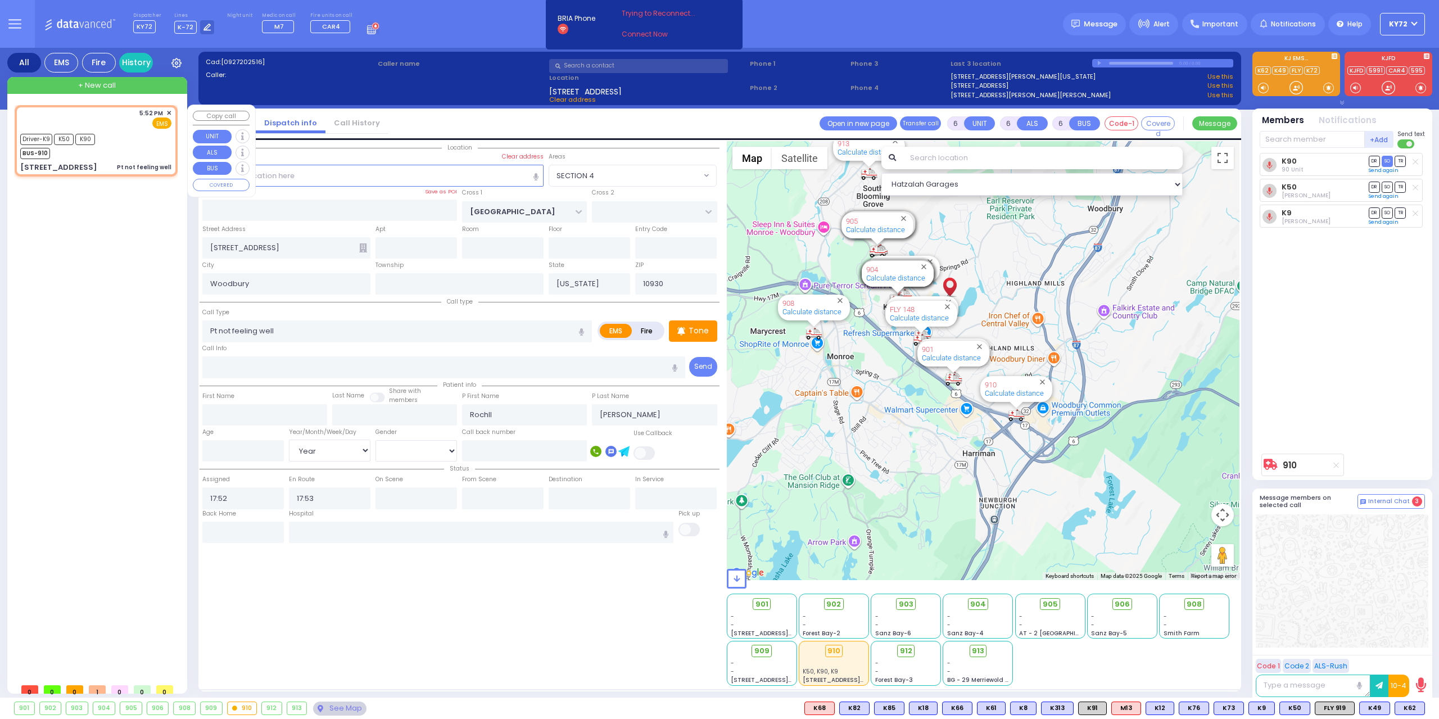
select select "Year"
select select "[DEMOGRAPHIC_DATA]"
type input "18:08"
select select "Hatzalah Garages"
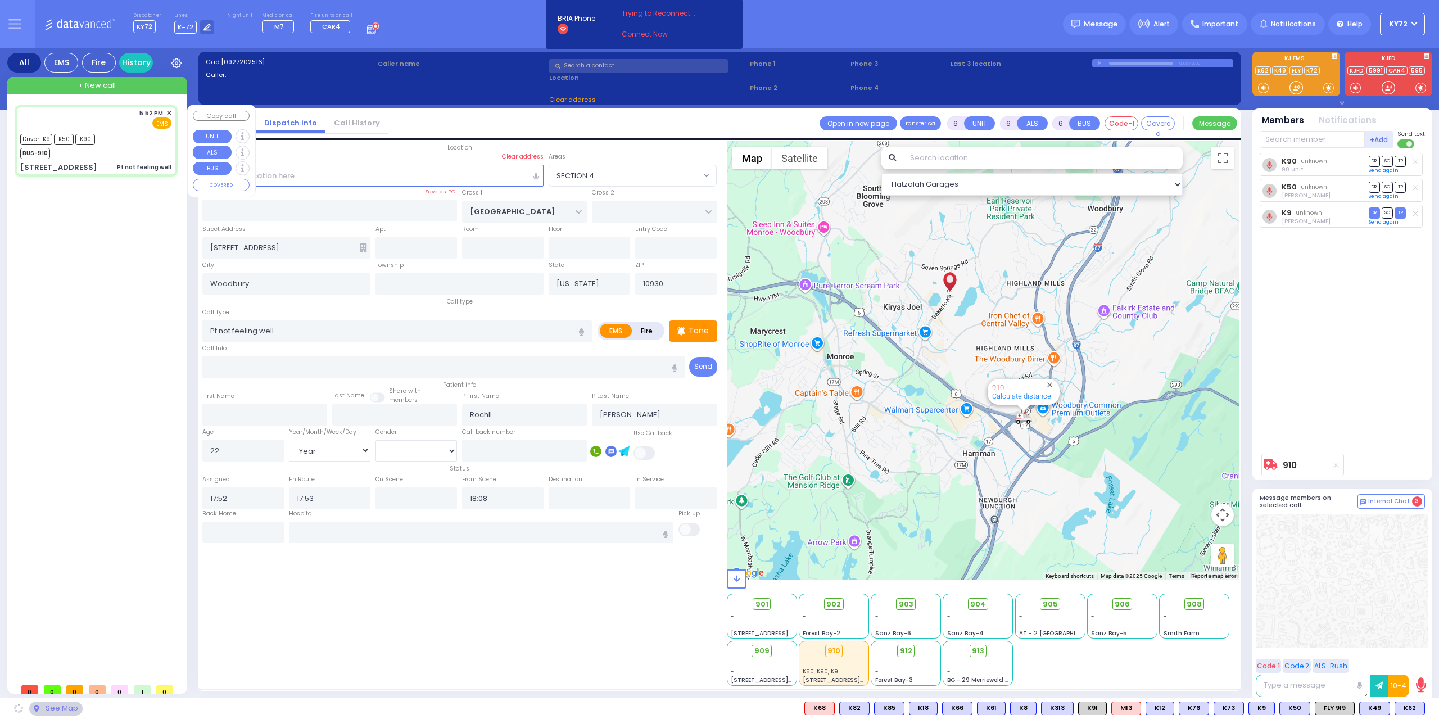
select select
radio input "true"
select select "Year"
select select "[DEMOGRAPHIC_DATA]"
select select "Hatzalah Garages"
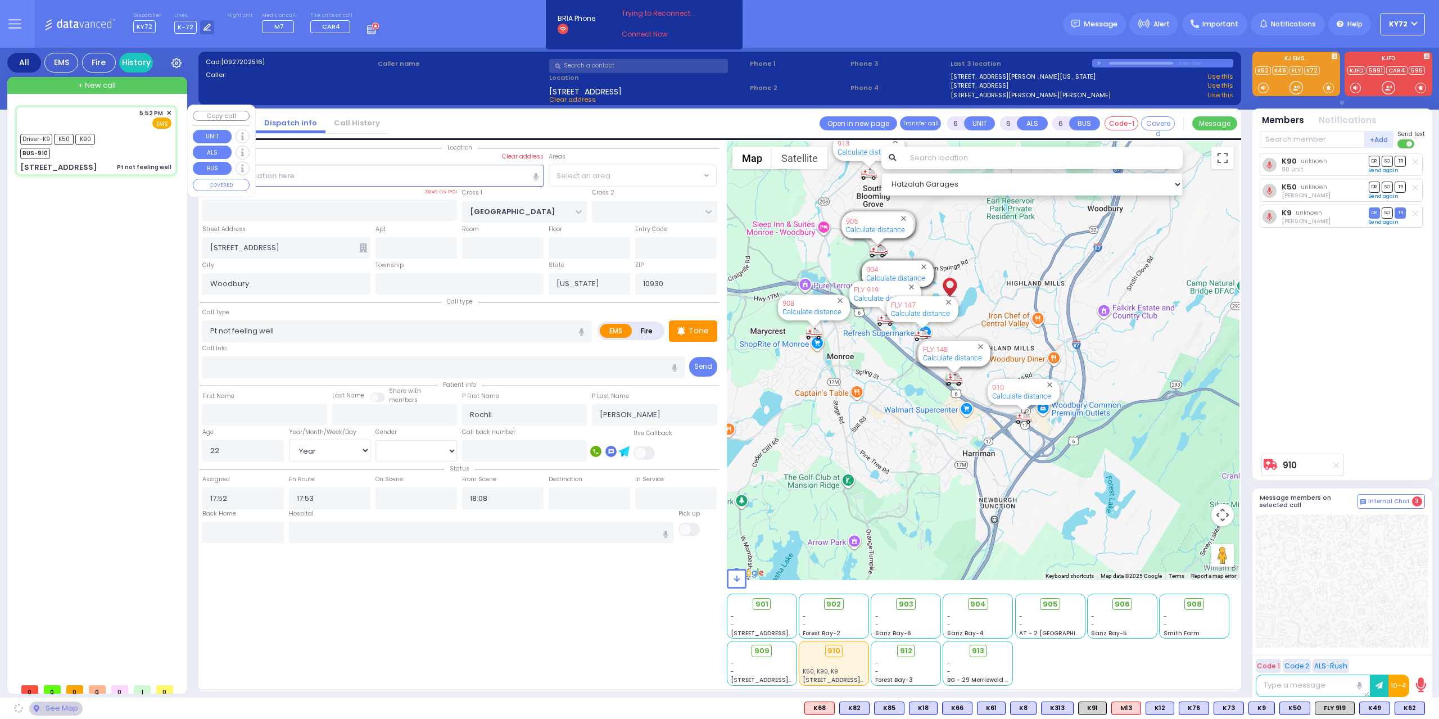
select select "SECTION 4"
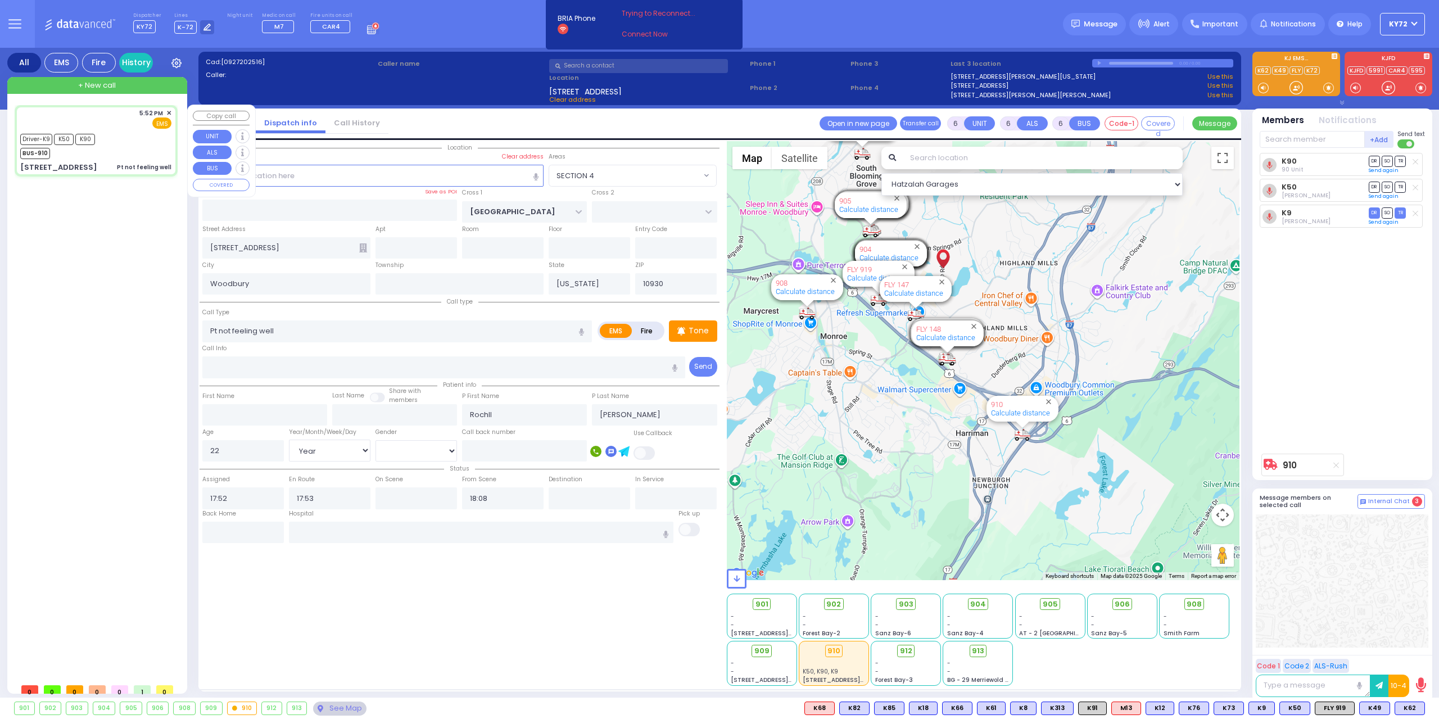
select select
radio input "true"
select select "Year"
select select "[DEMOGRAPHIC_DATA]"
select select "Hatzalah Garages"
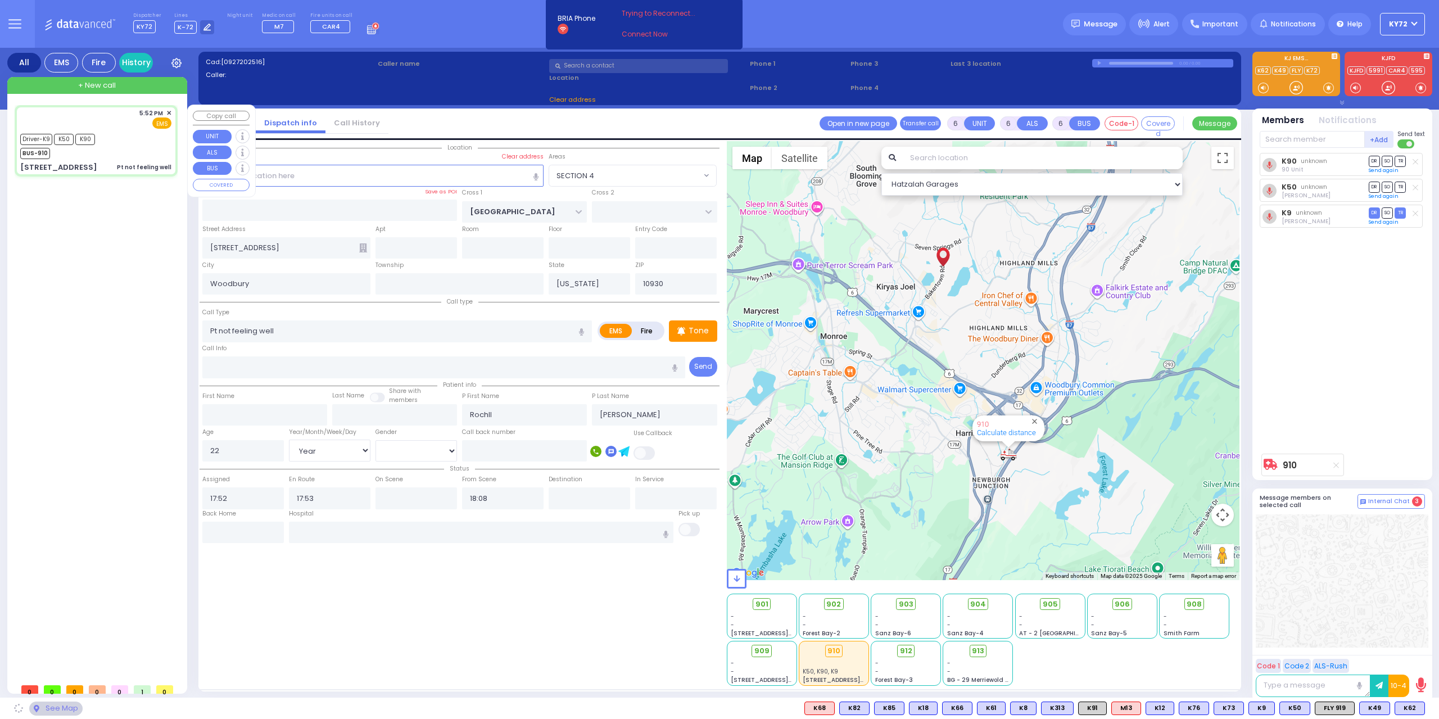
select select "SECTION 4"
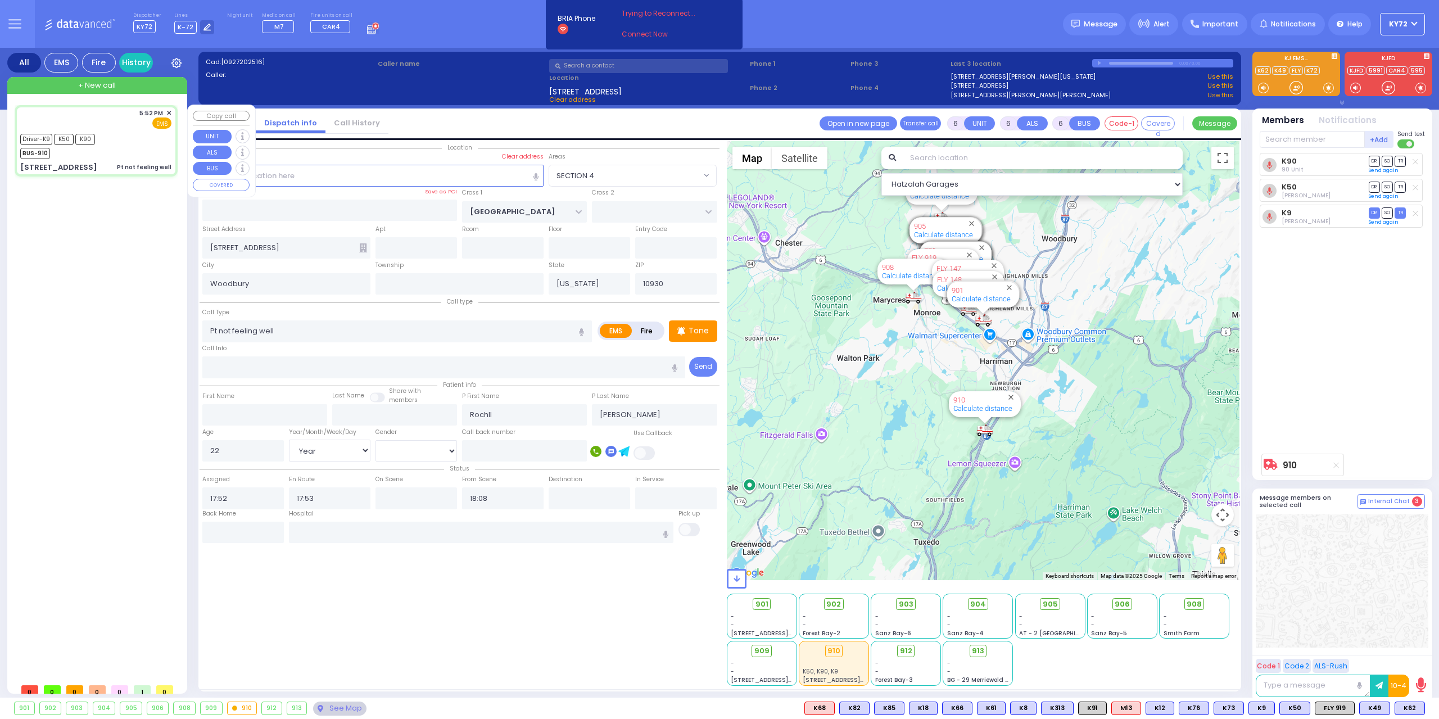
select select
radio input "true"
select select "Year"
select select "[DEMOGRAPHIC_DATA]"
type input "17:55"
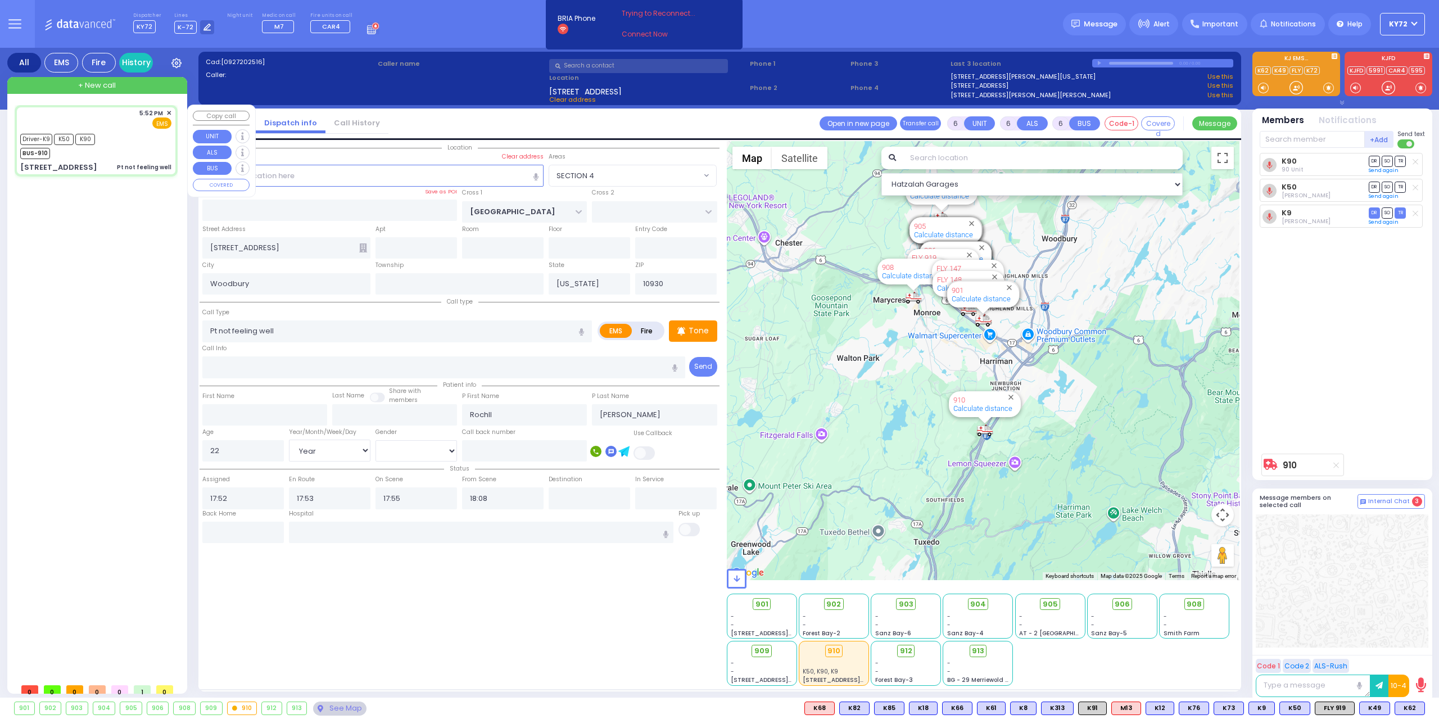
select select "Hatzalah Garages"
select select "SECTION 4"
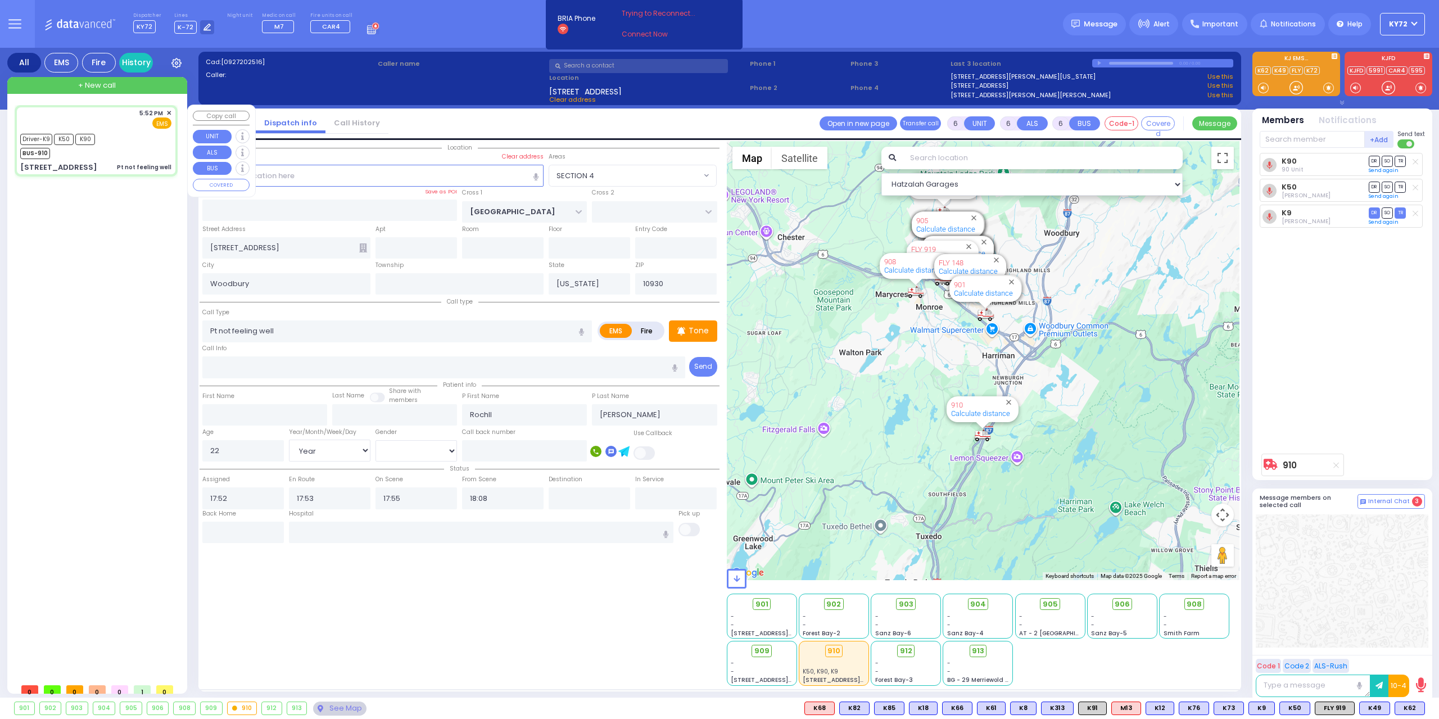
select select
radio input "true"
select select "Year"
select select "[DEMOGRAPHIC_DATA]"
select select "Hatzalah Garages"
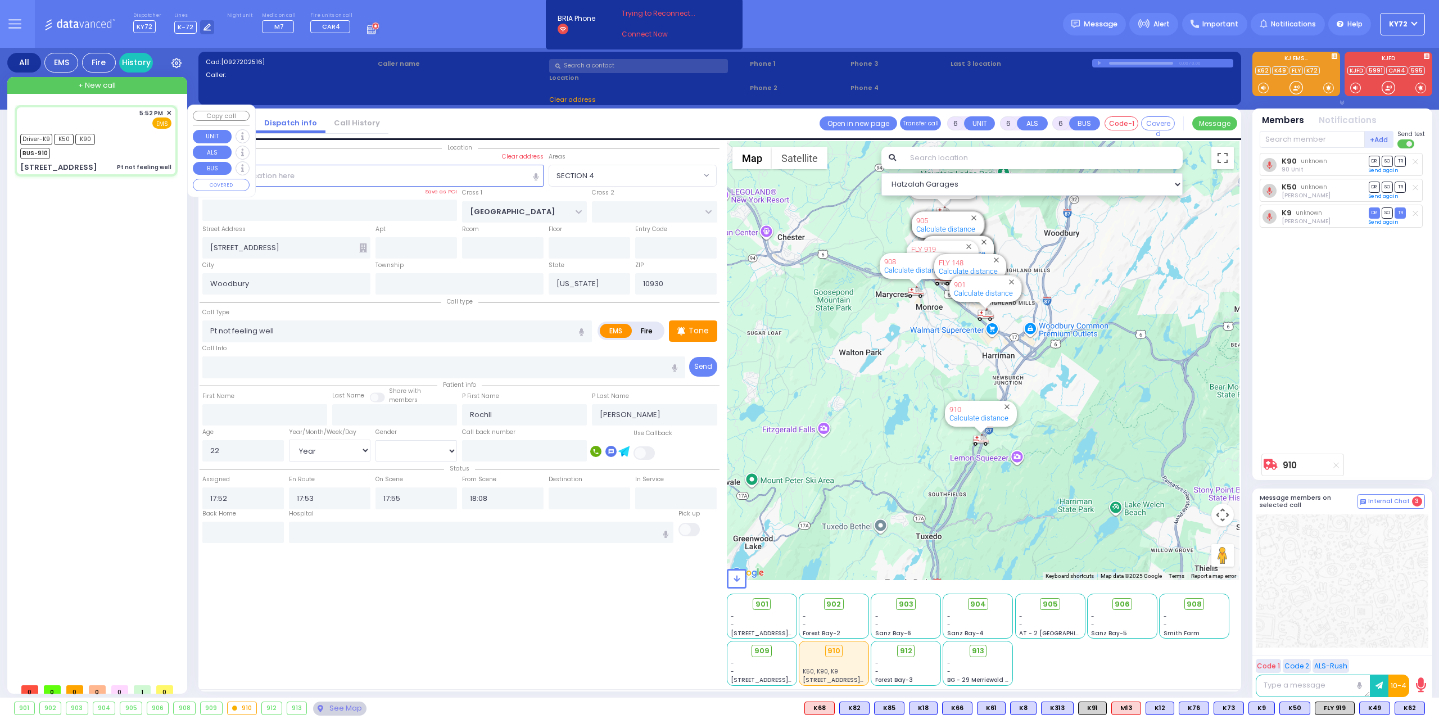
select select "SECTION 4"
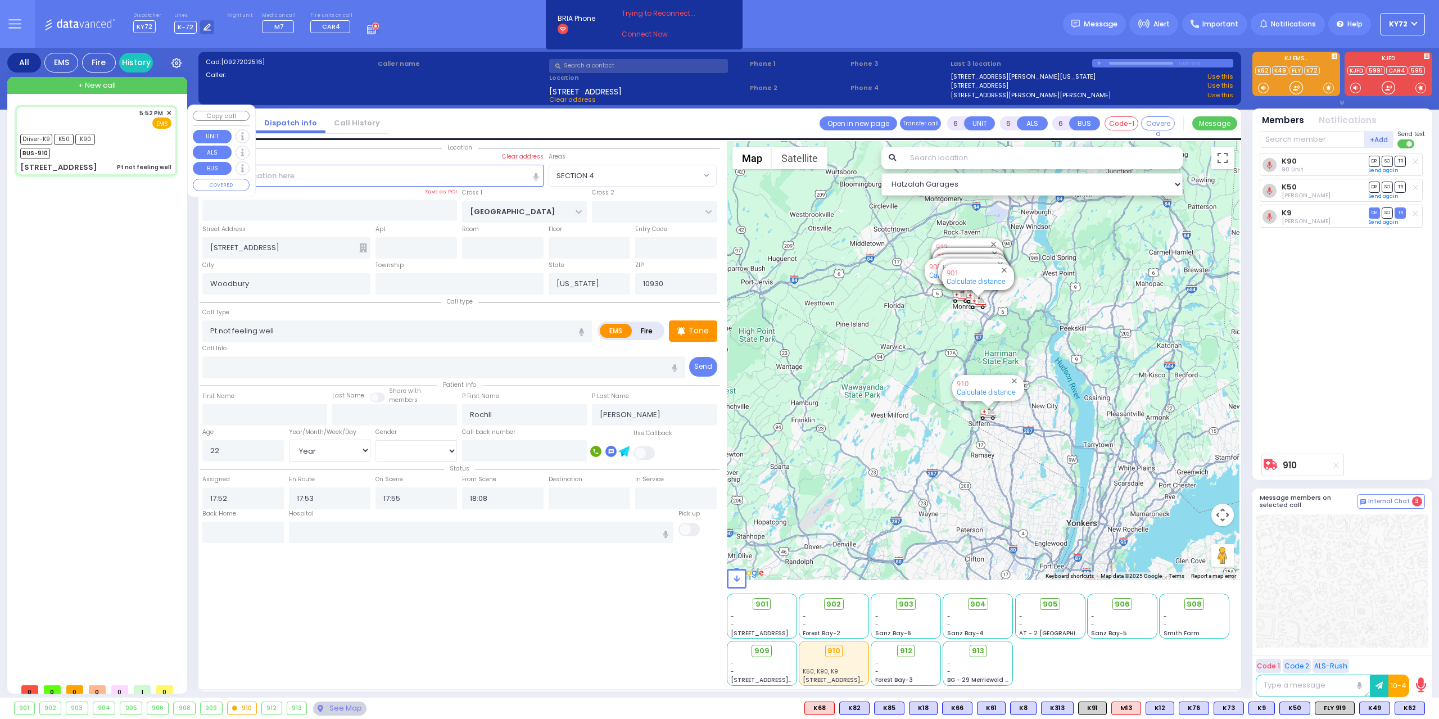
select select
radio input "true"
select select "Year"
select select "[DEMOGRAPHIC_DATA]"
select select "Hatzalah Garages"
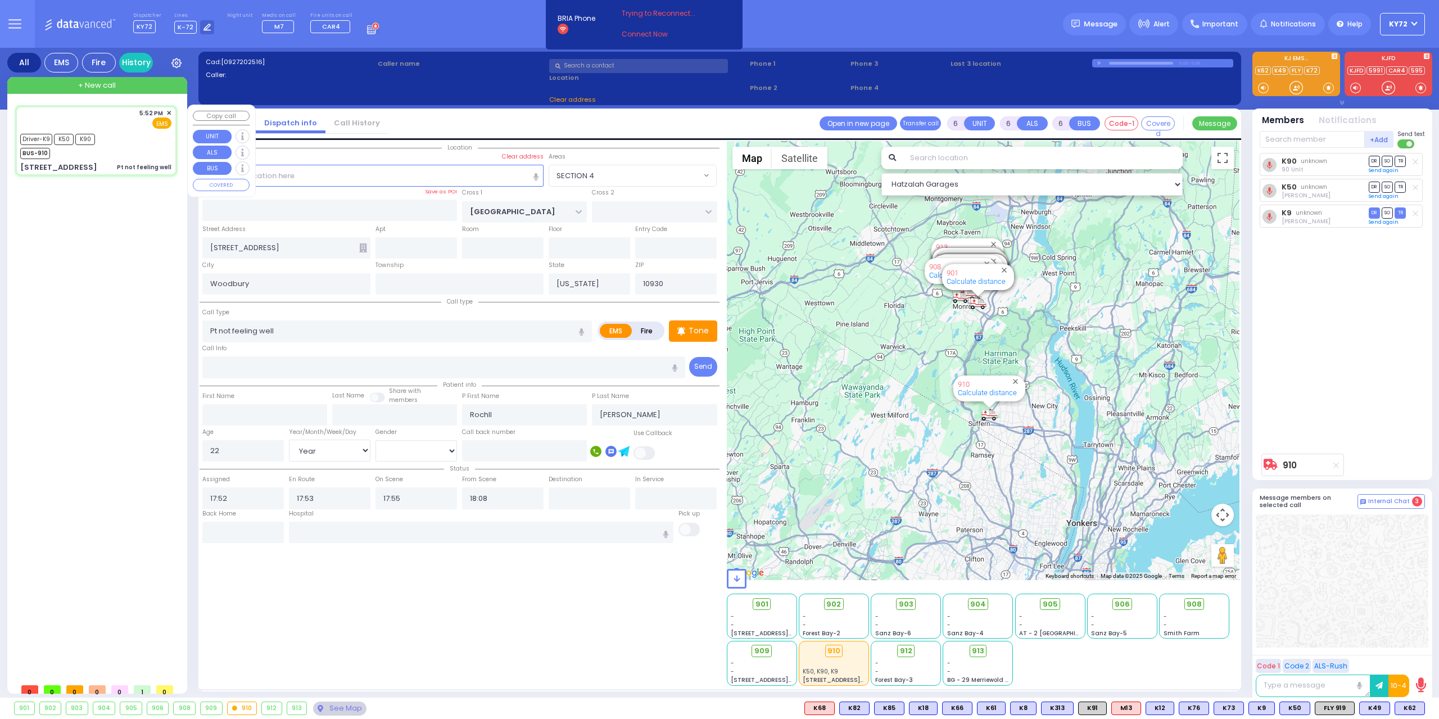
select select "SECTION 4"
select select
radio input "true"
select select "Year"
select select "[DEMOGRAPHIC_DATA]"
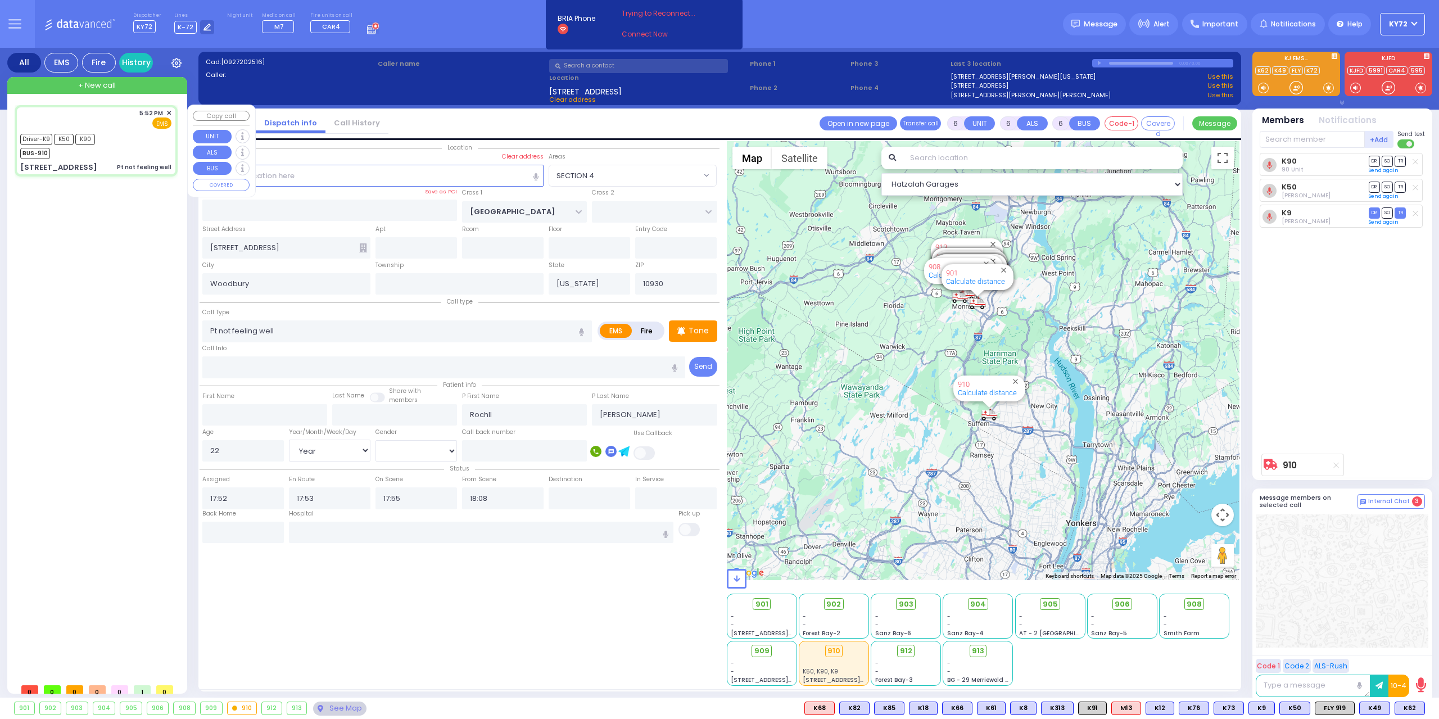
select select "Hatzalah Garages"
select select "SECTION 4"
